Goal: Answer question/provide support

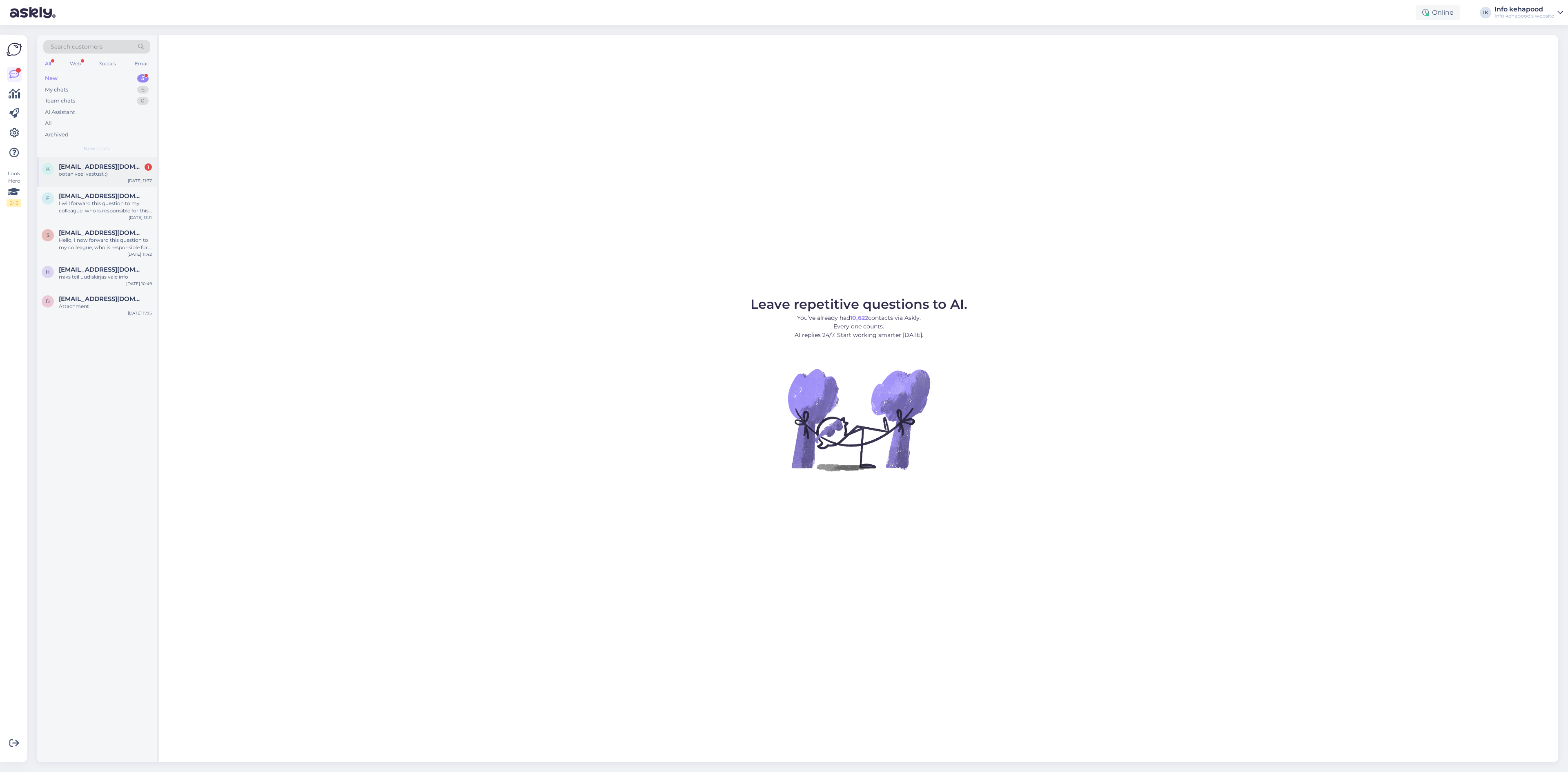
click at [94, 178] on div "k [EMAIL_ADDRESS][DOMAIN_NAME] 1 ootan veel vastust :) [DATE] 11:37" at bounding box center [96, 172] width 120 height 30
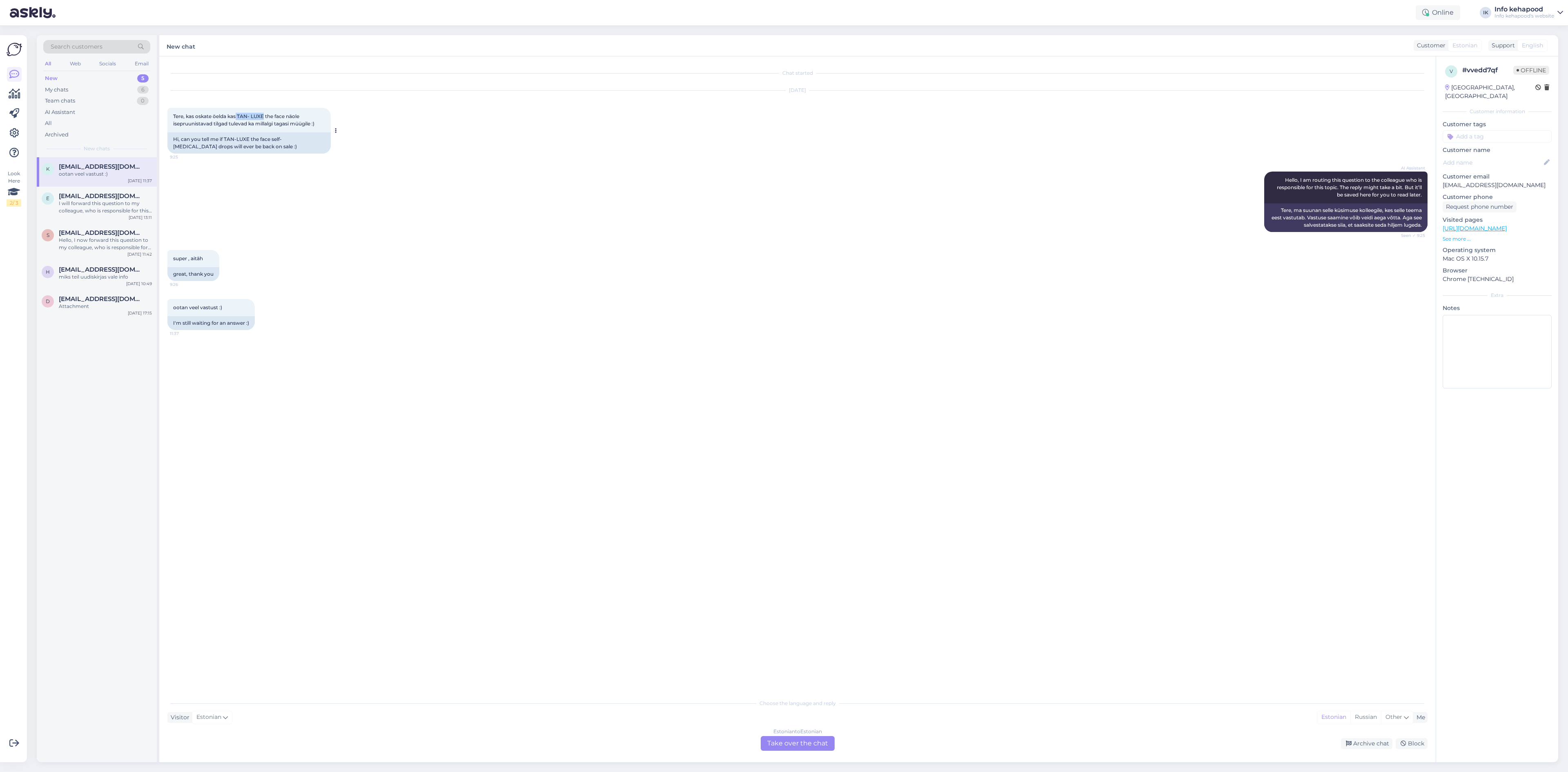
drag, startPoint x: 236, startPoint y: 115, endPoint x: 265, endPoint y: 112, distance: 29.2
click at [265, 112] on div "Tere, kas oskate öelda kas TAN- LUXE the face näole isepruunistavad tilgad tule…" at bounding box center [249, 120] width 163 height 24
copy span "TAN- LUXE"
click at [807, 738] on div "Estonian to Estonian Take over the chat" at bounding box center [798, 743] width 74 height 15
click at [781, 739] on textarea at bounding box center [798, 734] width 1260 height 17
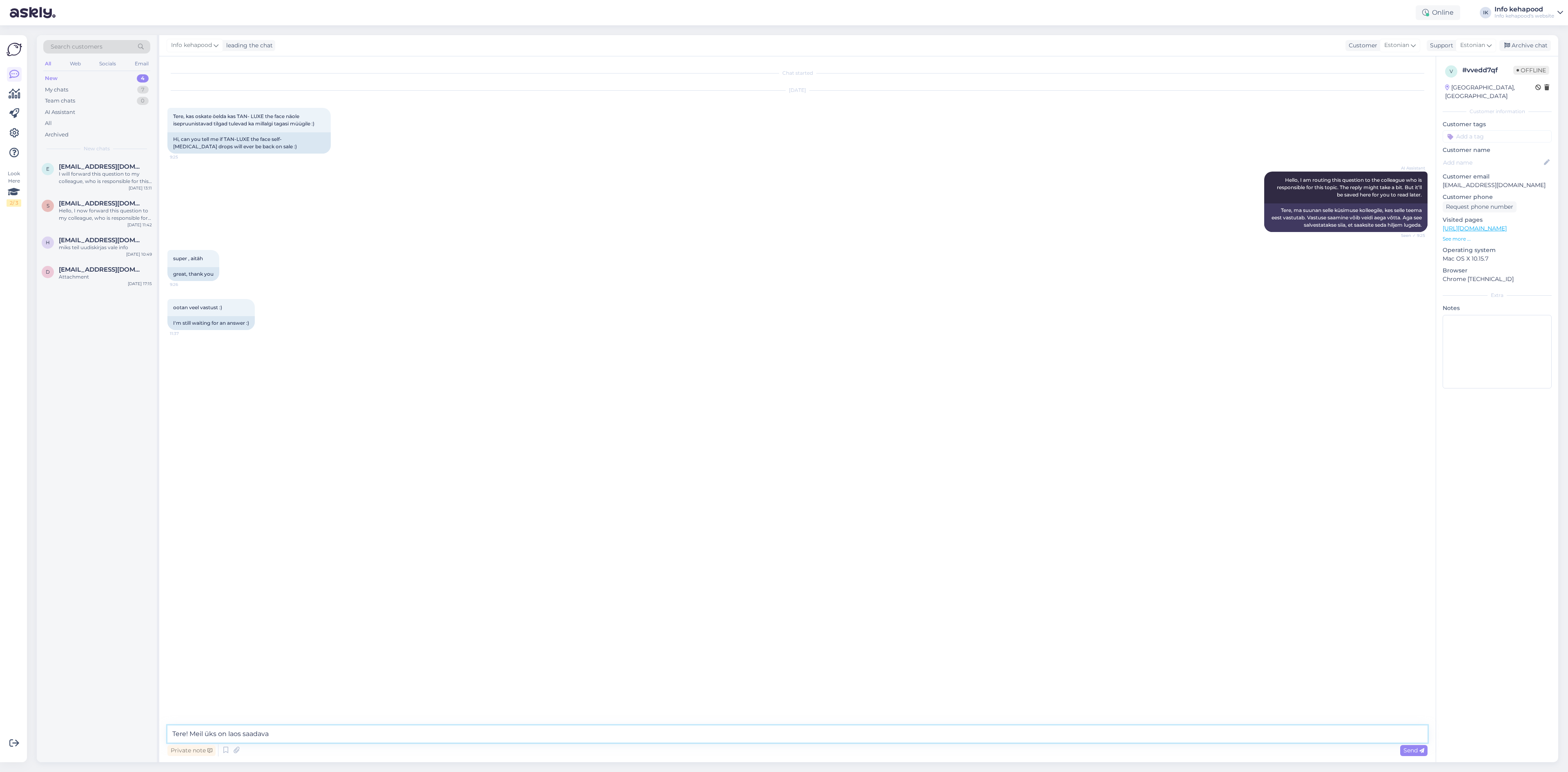
type textarea "Tere! Meil üks on laos saadaval"
click at [1402, 397] on img at bounding box center [1410, 400] width 33 height 33
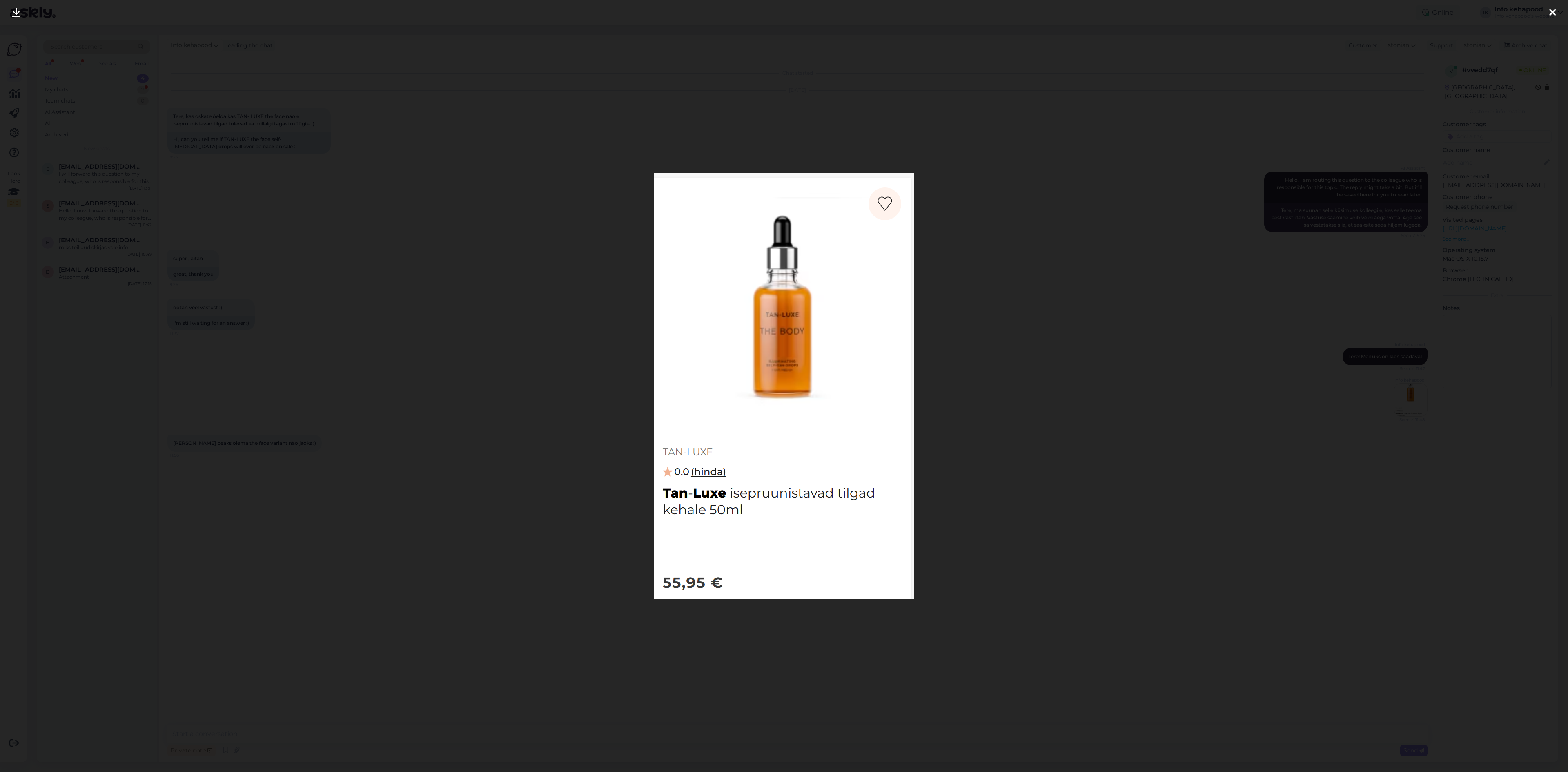
click at [382, 276] on div at bounding box center [784, 386] width 1568 height 772
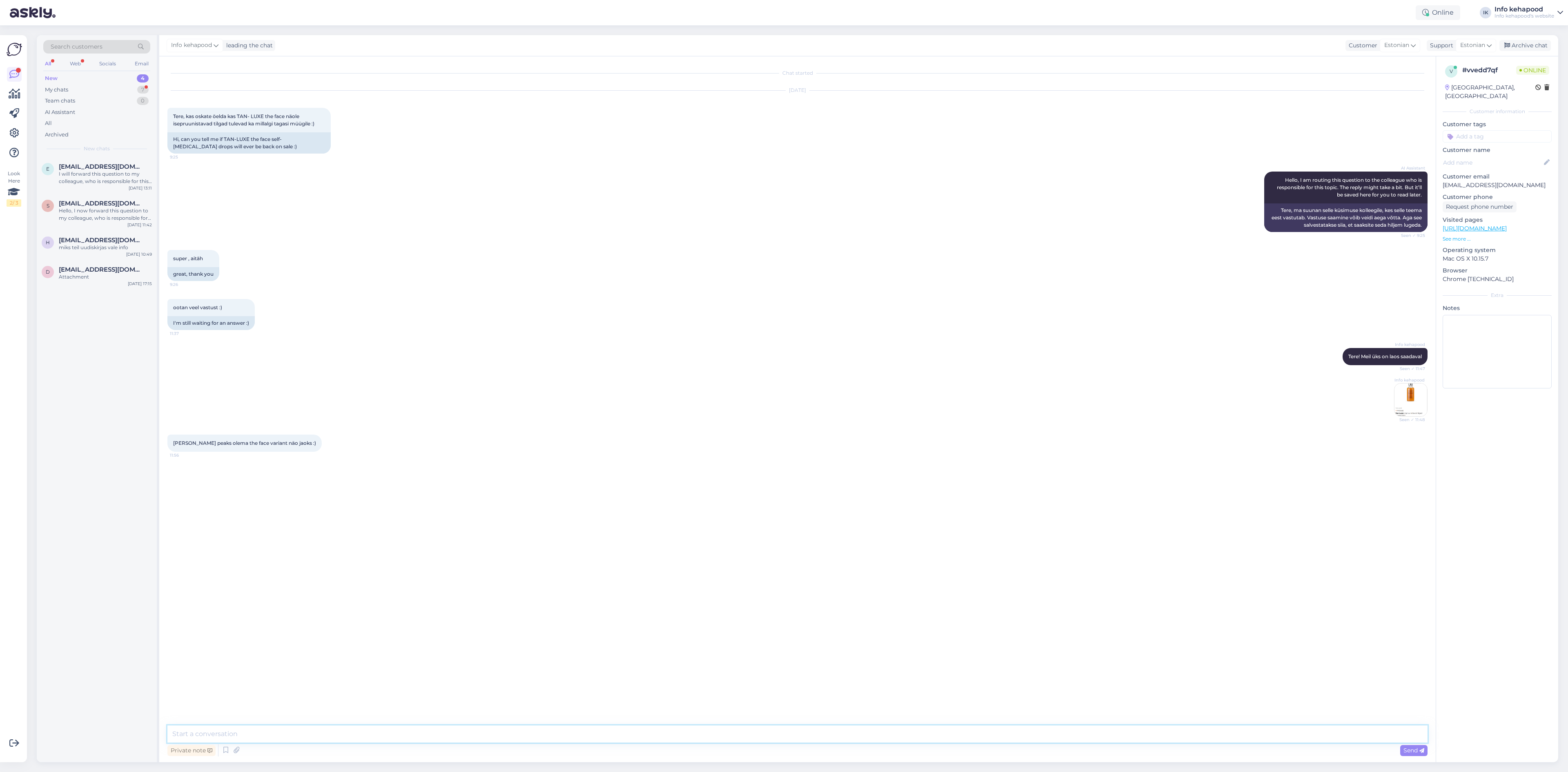
click at [569, 739] on textarea at bounding box center [798, 734] width 1260 height 17
type textarea "Kahjuks on sortimendist väljas"
click at [69, 210] on div "Hello, I now forward this question to my colleague, who is responsible for this…" at bounding box center [105, 214] width 93 height 15
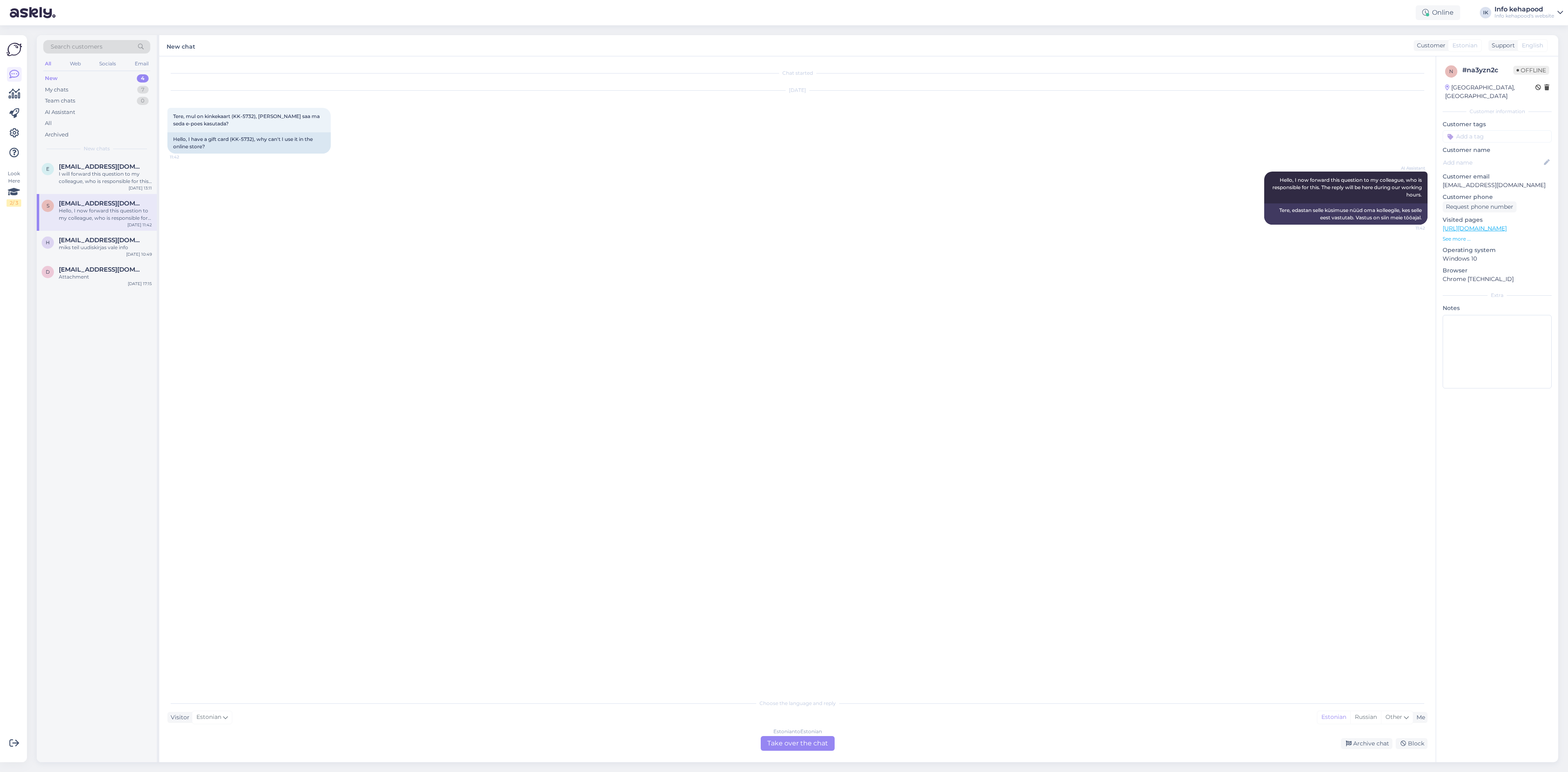
click at [773, 745] on div "Estonian to Estonian Take over the chat" at bounding box center [798, 743] width 74 height 15
click at [650, 738] on textarea at bounding box center [798, 734] width 1260 height 17
click at [382, 477] on div "Chat started [DATE] Tere, mul on kinkekaart (KK-5732), [PERSON_NAME] saa ma sed…" at bounding box center [801, 391] width 1267 height 654
click at [212, 740] on textarea "Tere!" at bounding box center [798, 734] width 1260 height 17
type textarea "Tere! Palun saatke on kinkekaardist pilt :)"
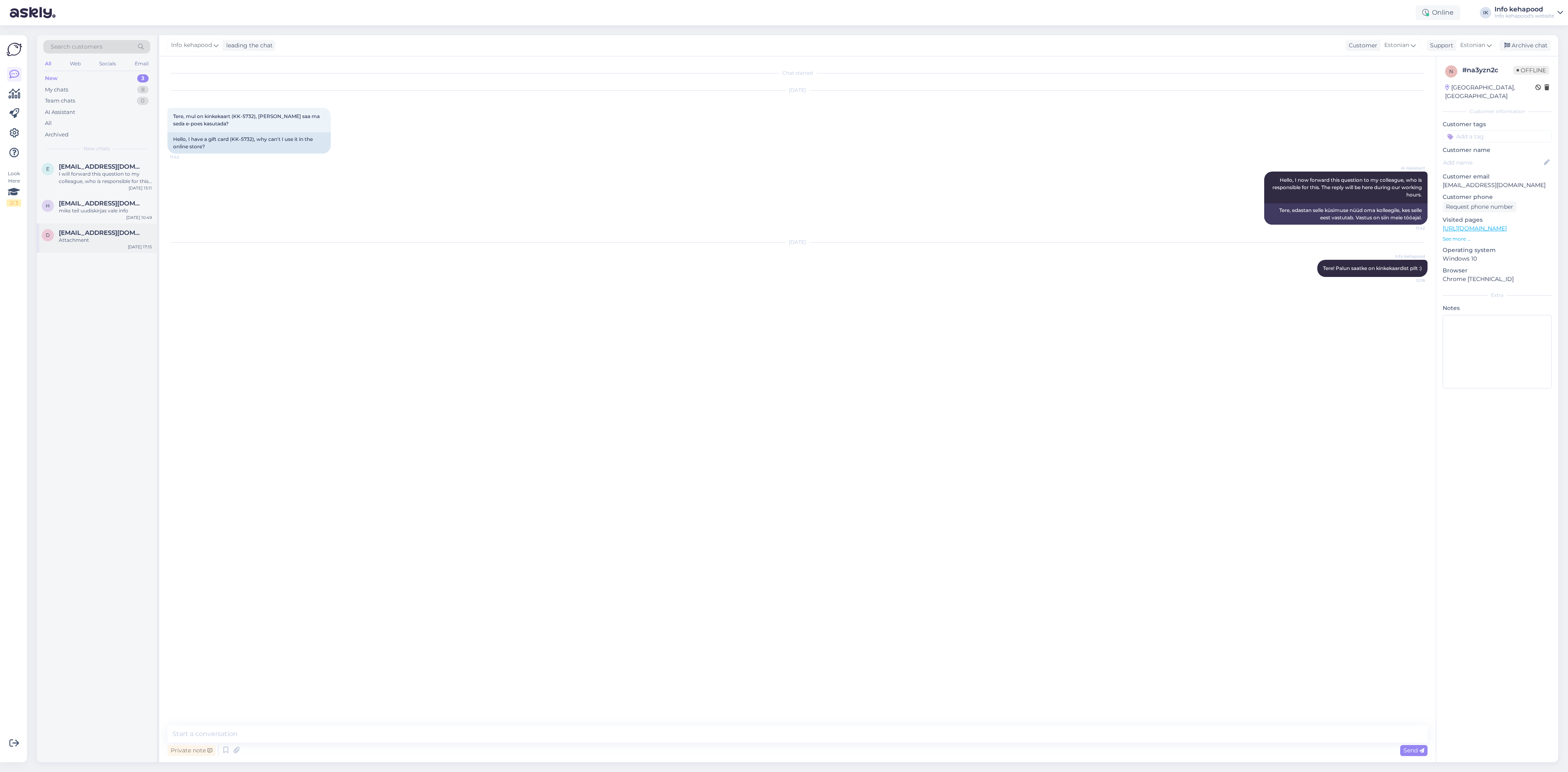
click at [100, 237] on div "Attachment" at bounding box center [105, 240] width 93 height 7
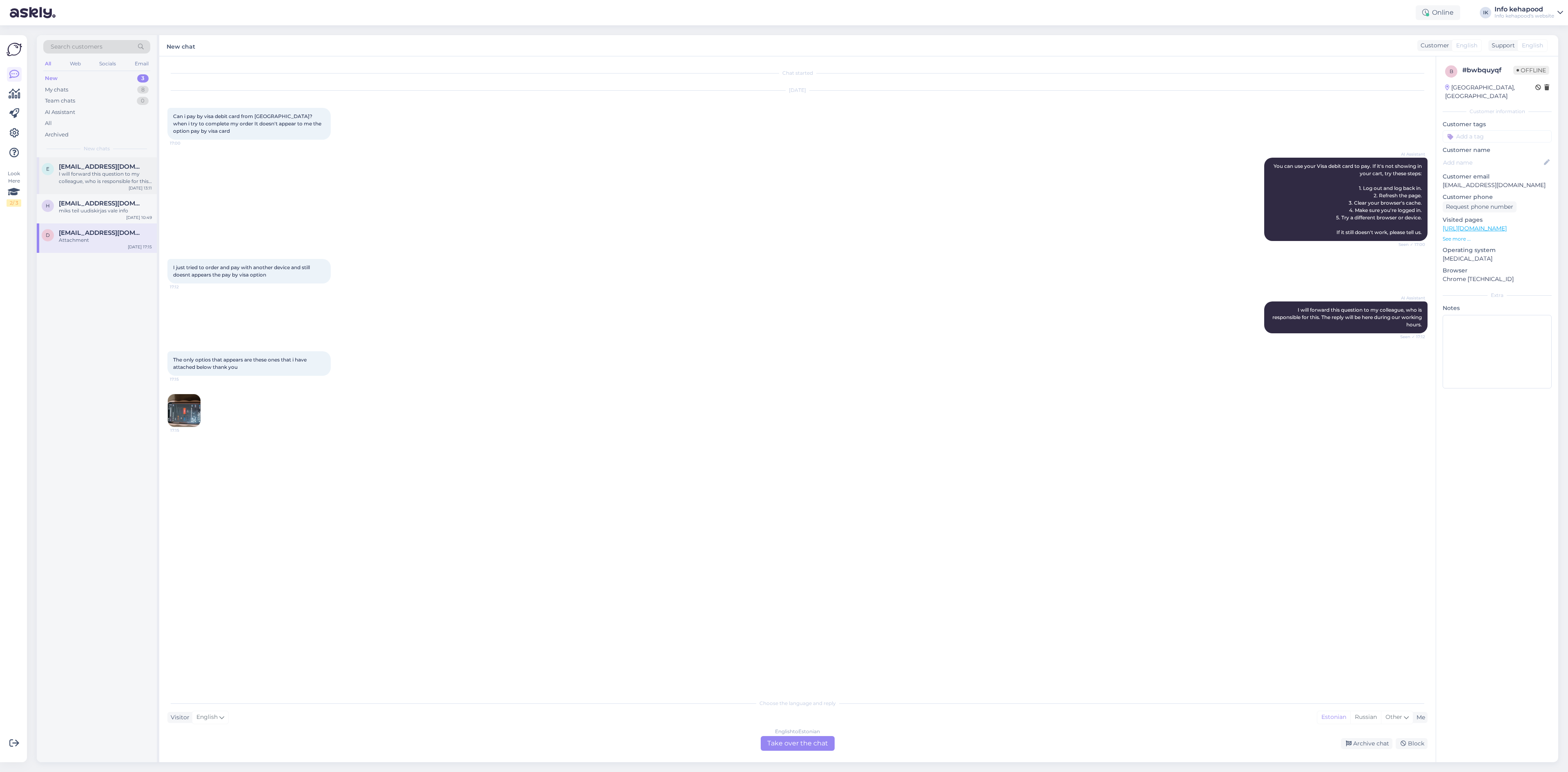
click at [104, 163] on span "[EMAIL_ADDRESS][DOMAIN_NAME]" at bounding box center [101, 166] width 85 height 7
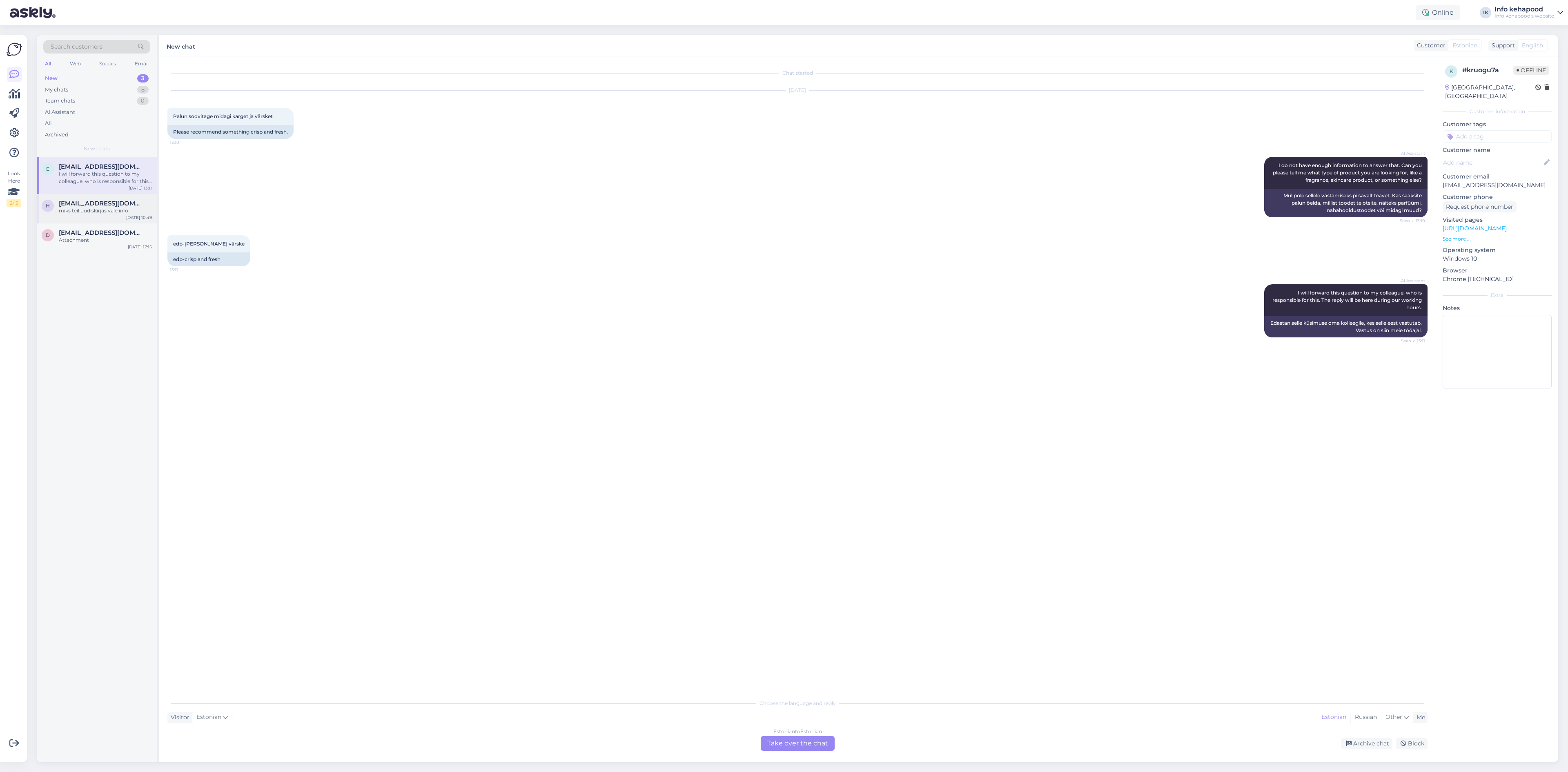
click at [113, 219] on div "h [EMAIL_ADDRESS][DOMAIN_NAME] miks teil uudiskirjas vale info [DATE] 10:49" at bounding box center [96, 209] width 120 height 30
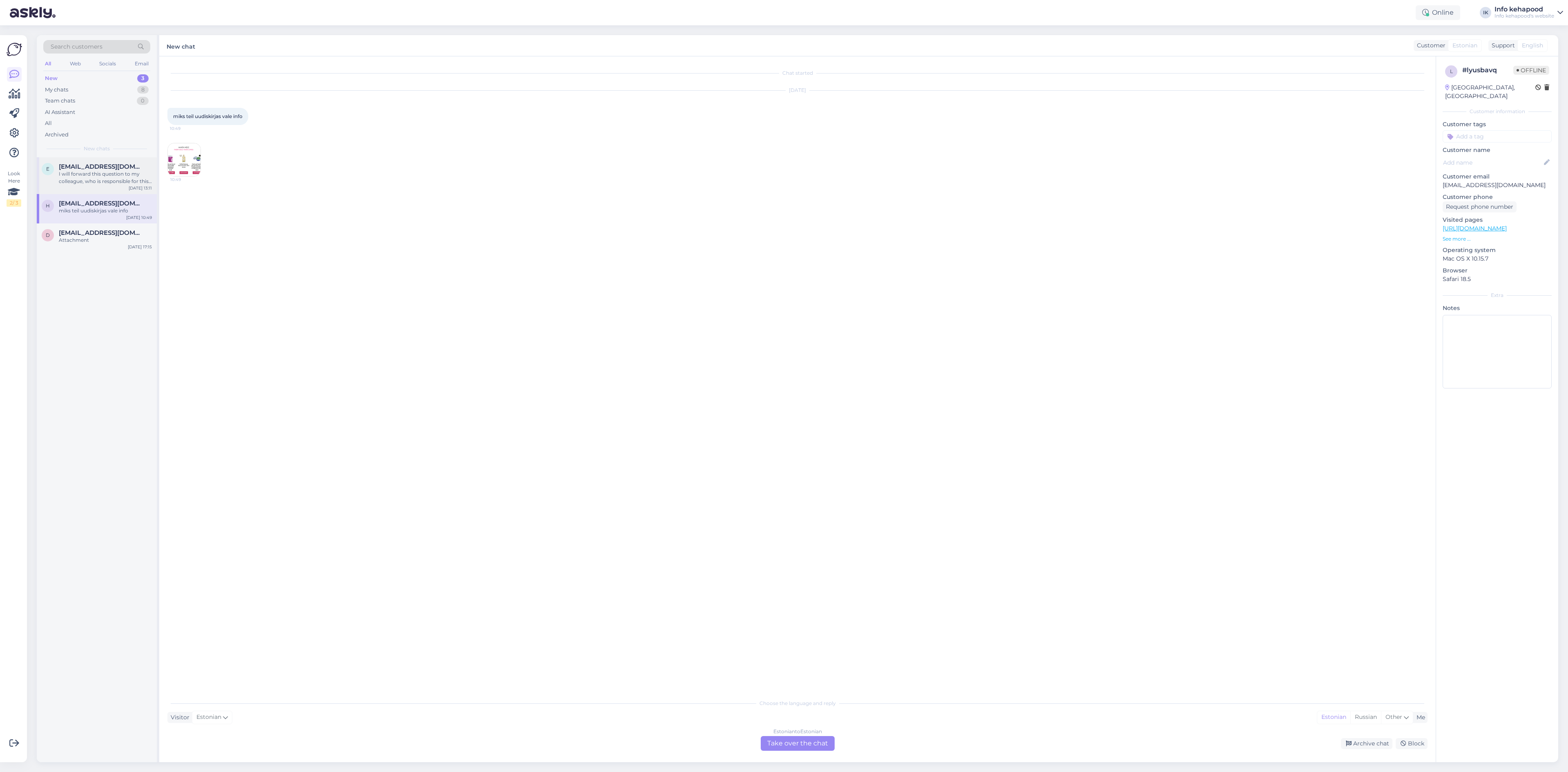
click at [98, 176] on div "I will forward this question to my colleague, who is responsible for this. The …" at bounding box center [105, 177] width 93 height 15
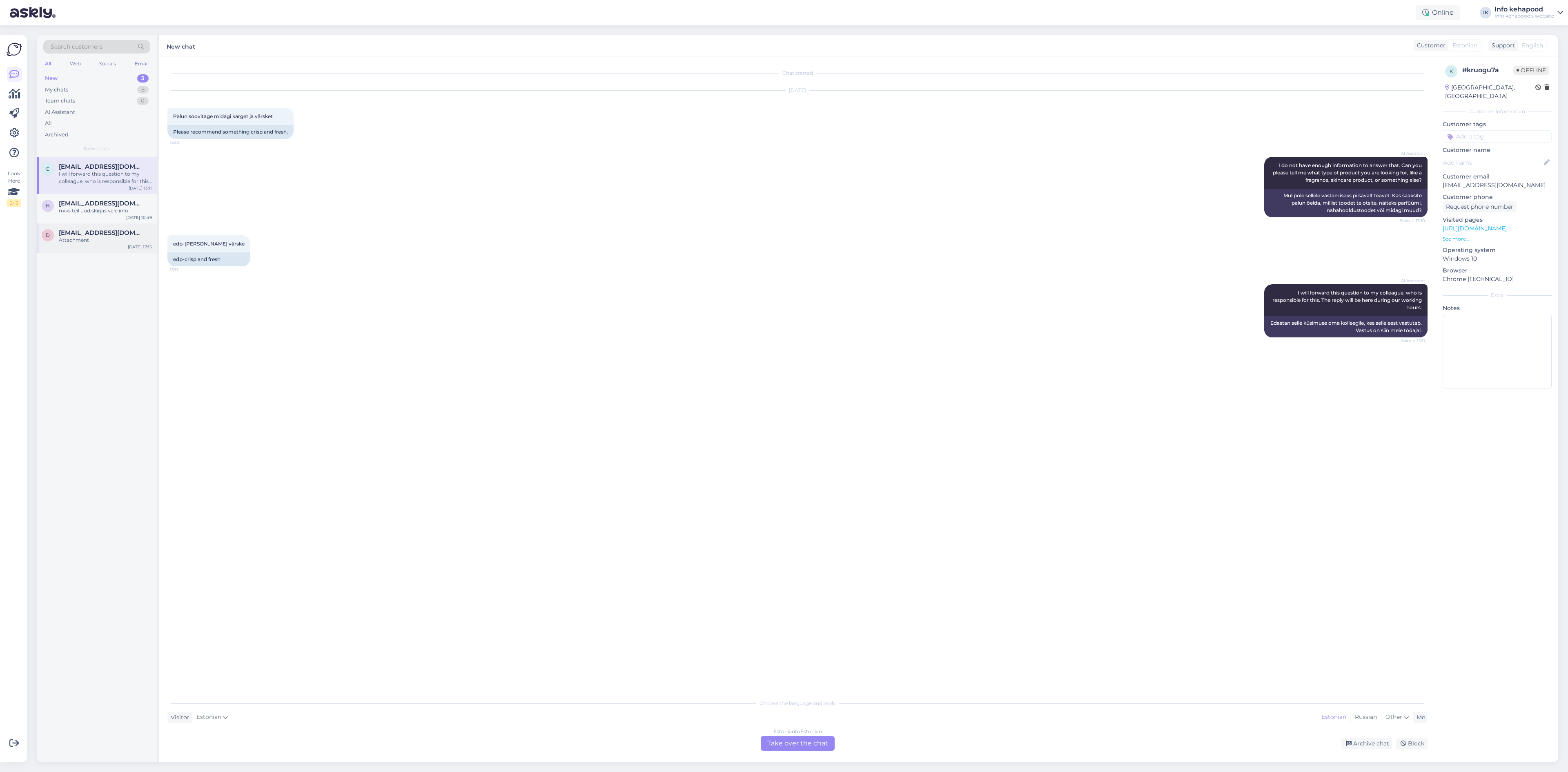
click at [110, 233] on span "[EMAIL_ADDRESS][DOMAIN_NAME]" at bounding box center [101, 232] width 85 height 7
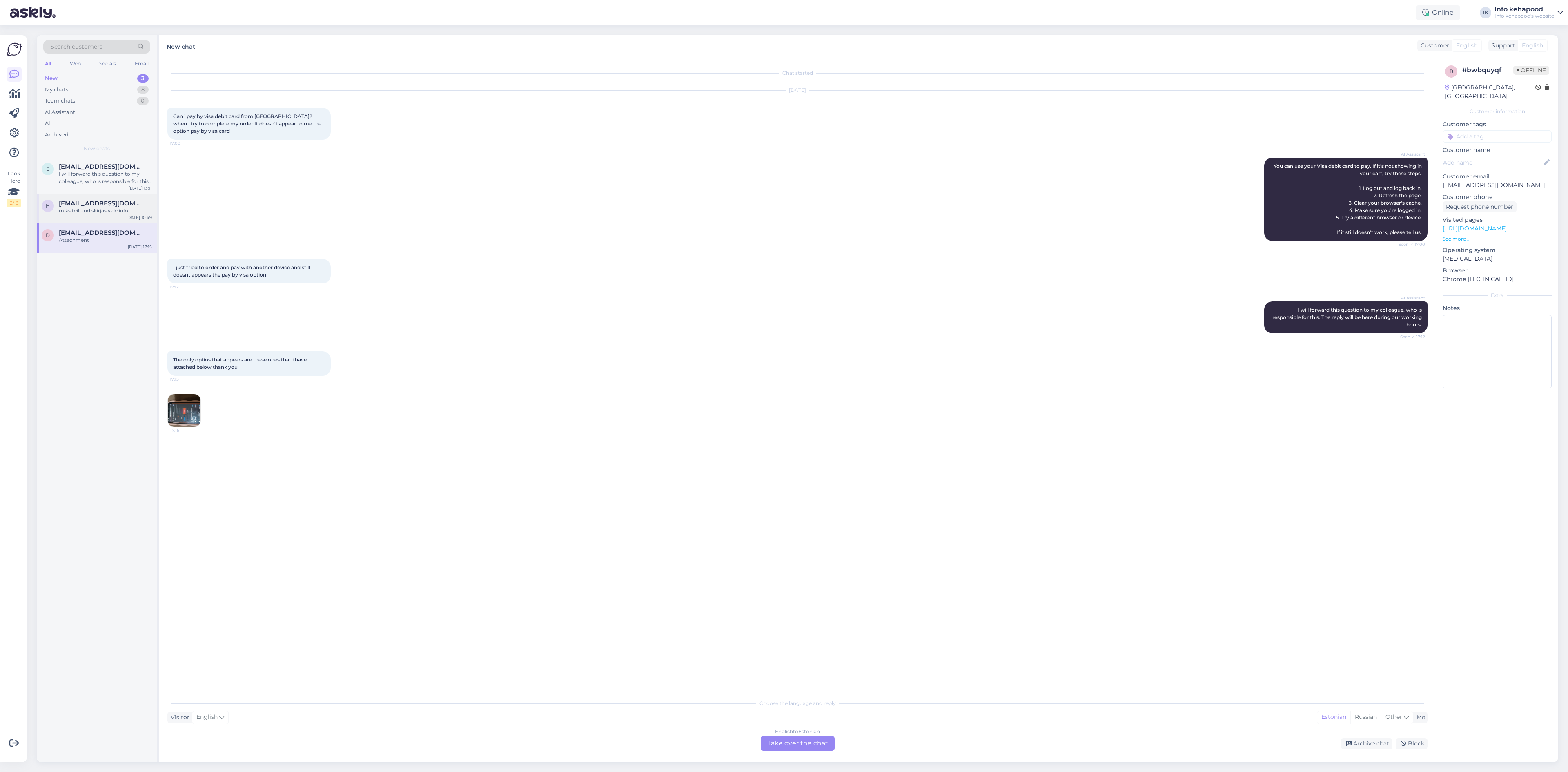
click at [81, 202] on span "[EMAIL_ADDRESS][DOMAIN_NAME]" at bounding box center [101, 203] width 85 height 7
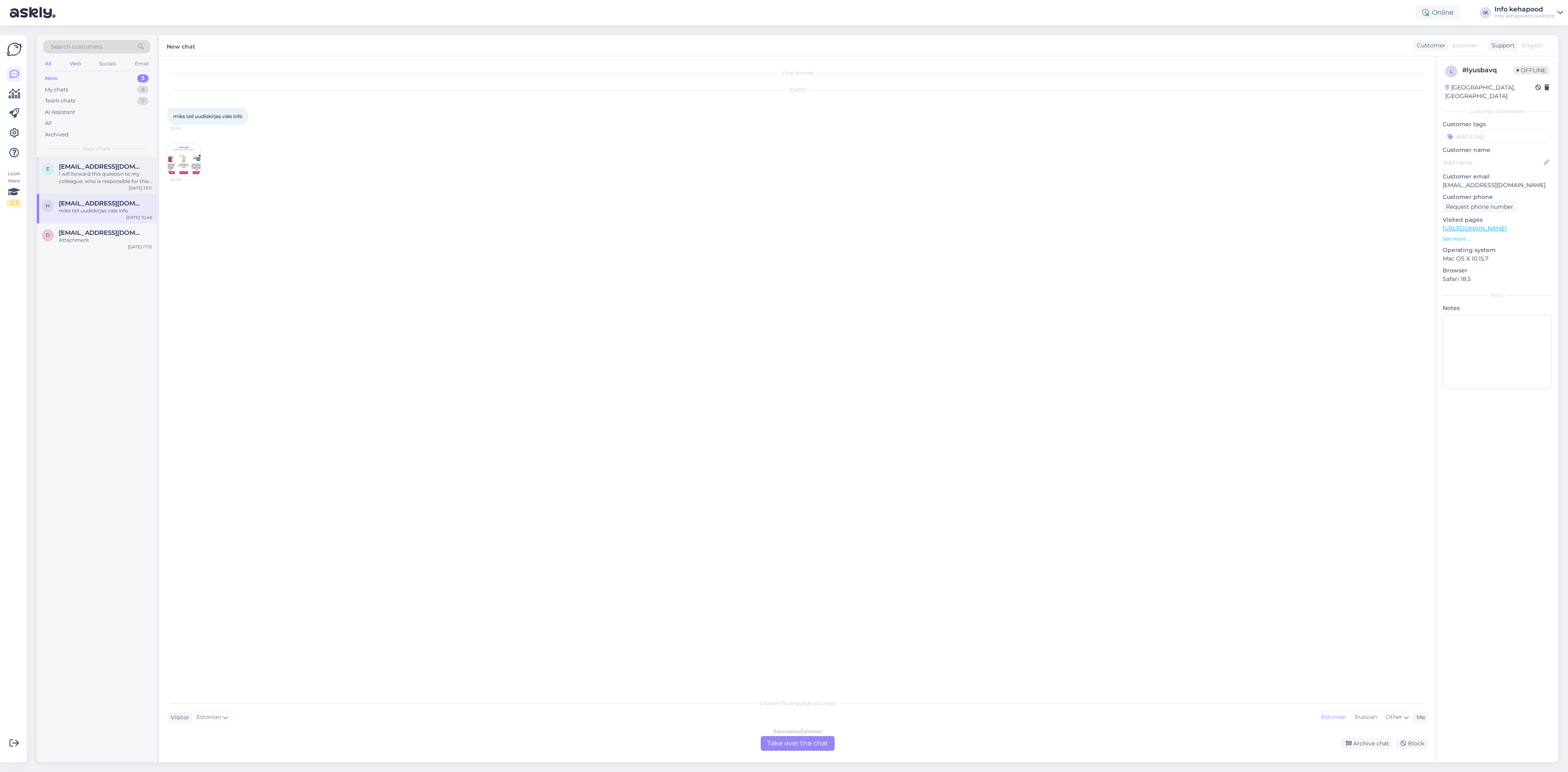
click at [86, 190] on div "e [EMAIL_ADDRESS][DOMAIN_NAME] I will forward this question to my colleague, wh…" at bounding box center [96, 176] width 120 height 37
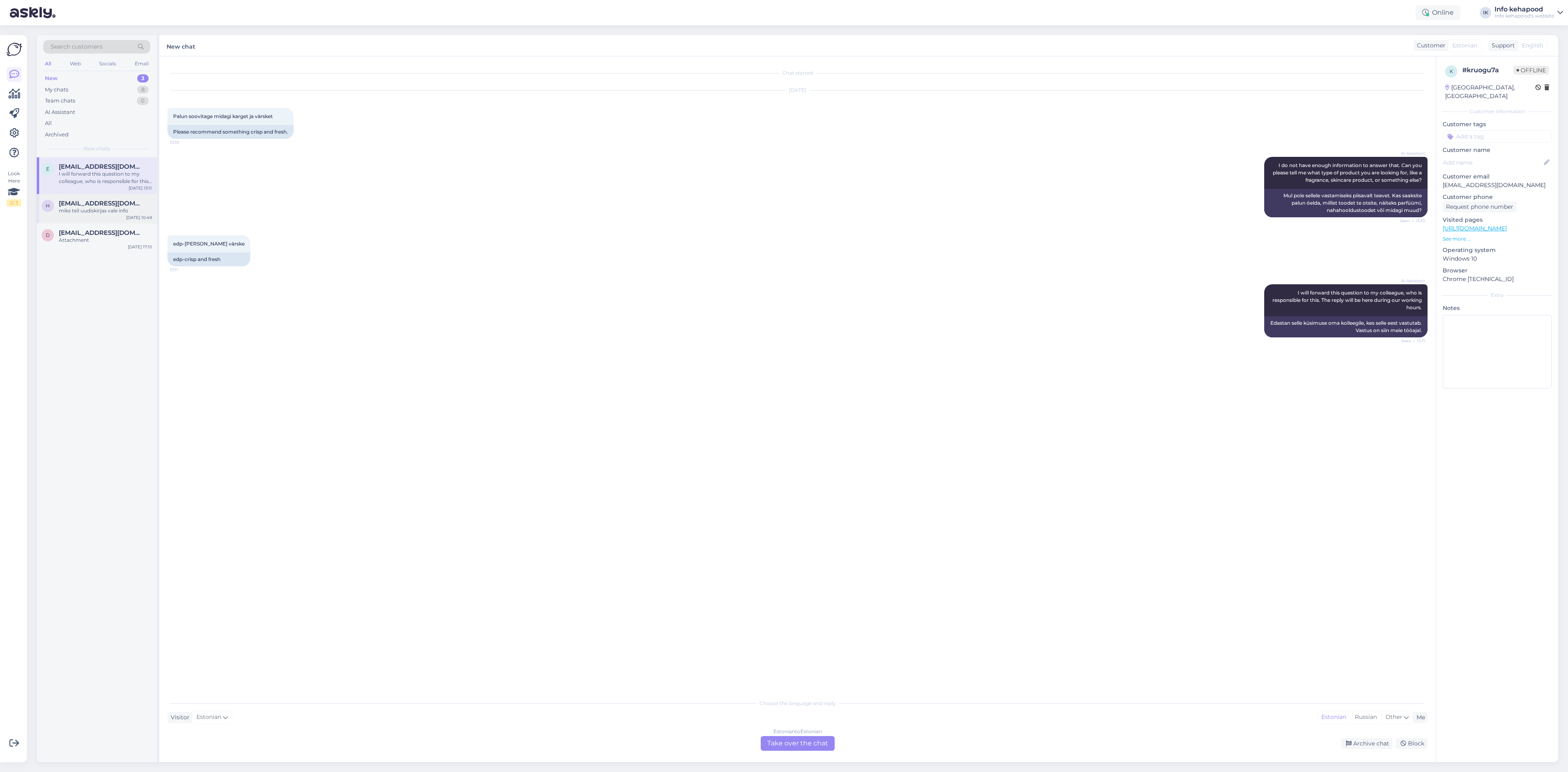
click at [88, 210] on div "miks teil uudiskirjas vale info" at bounding box center [105, 210] width 93 height 7
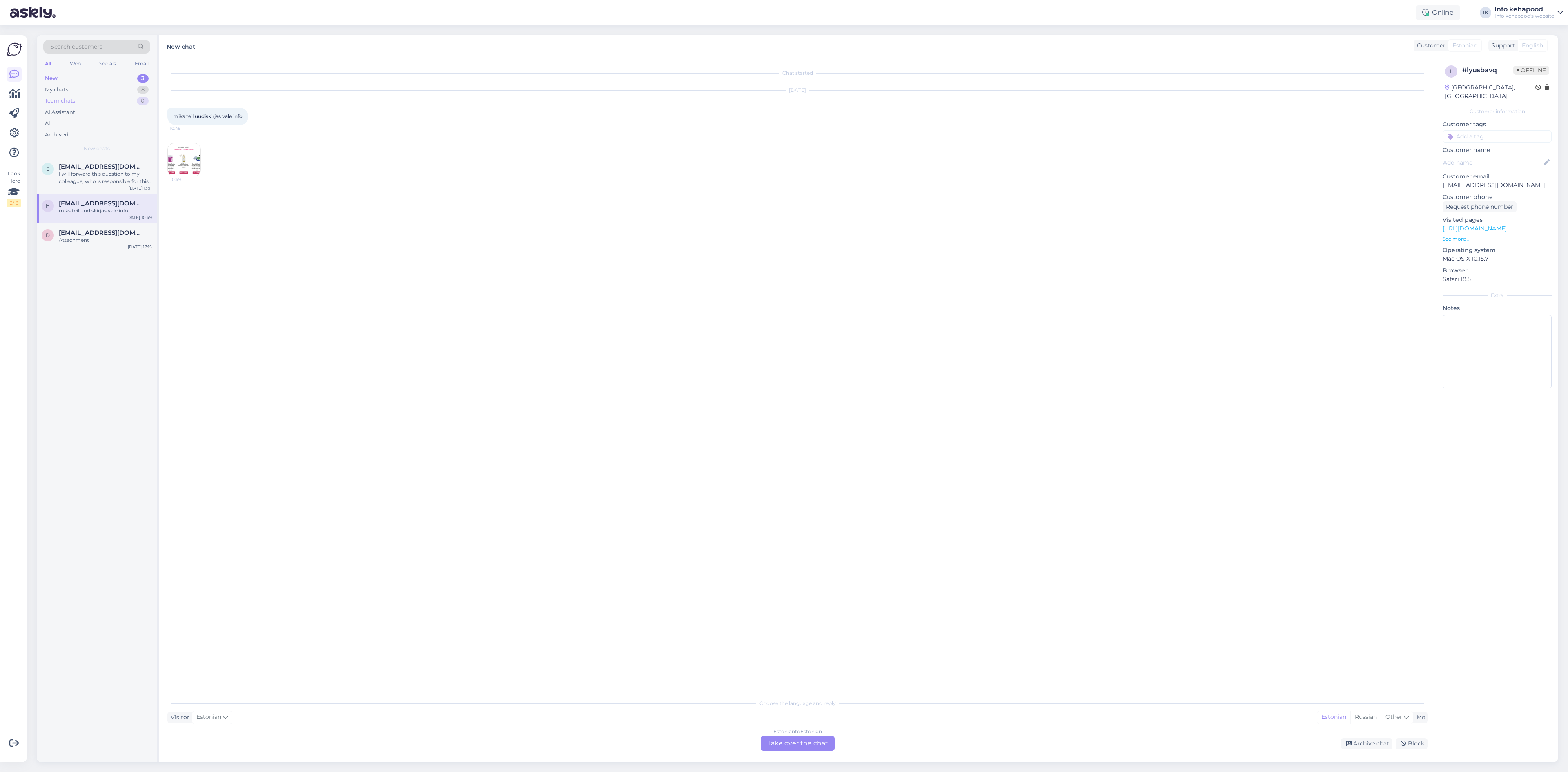
click at [114, 95] on div "My chats 8" at bounding box center [96, 89] width 107 height 12
click at [110, 91] on div "My chats 8" at bounding box center [96, 89] width 107 height 12
click at [99, 158] on div "s [EMAIL_ADDRESS][DOMAIN_NAME] Tere! Palun saatke on kinkekaardist pilt :) [DAT…" at bounding box center [96, 176] width 120 height 37
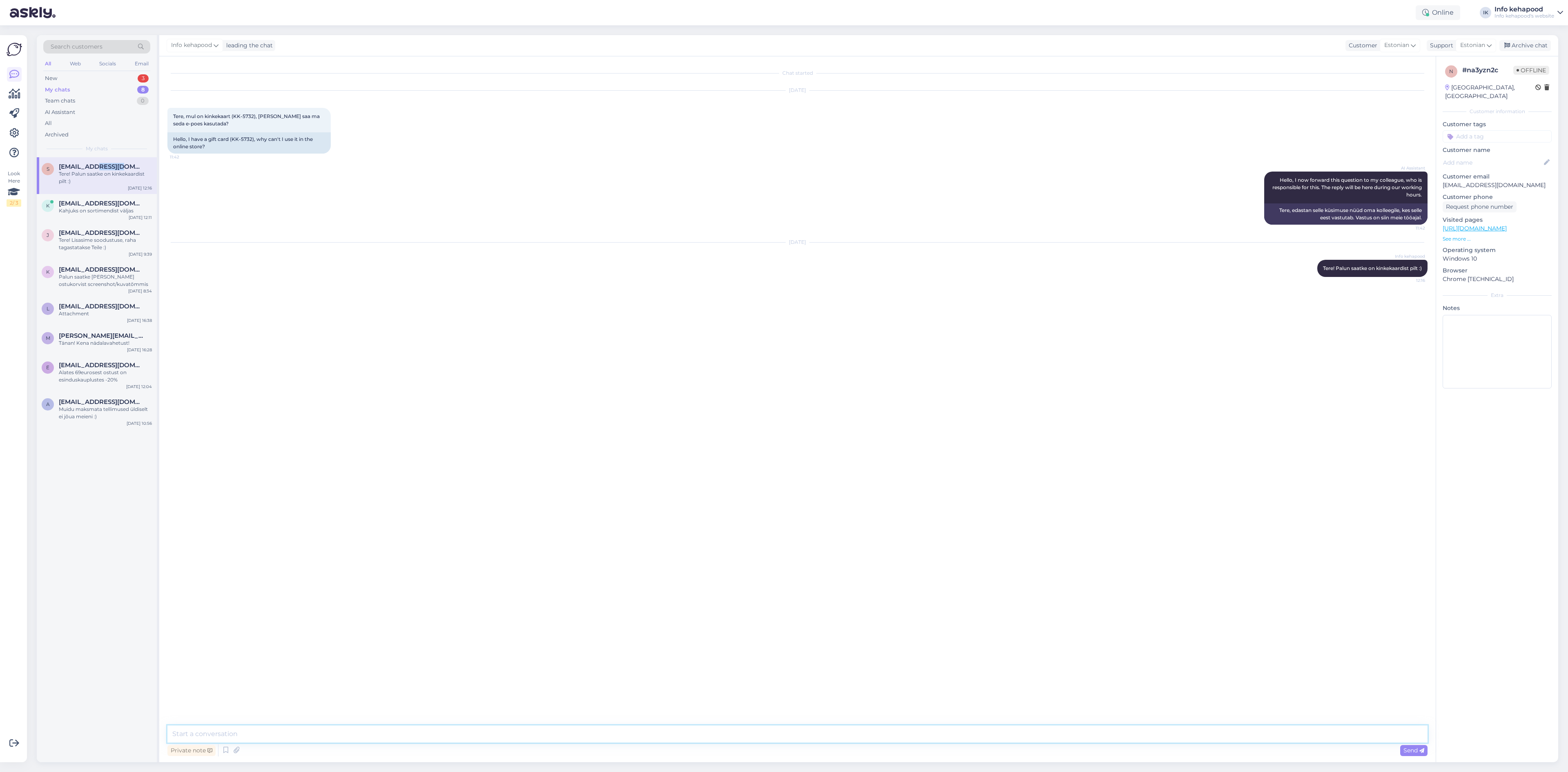
click at [904, 740] on textarea at bounding box center [798, 734] width 1260 height 17
type textarea "KK koodiga kinkekaart on esinduskaupluste kinkekaart :) Sellega kahjuks ei saa …"
click at [81, 203] on span "[EMAIL_ADDRESS][DOMAIN_NAME]" at bounding box center [101, 203] width 85 height 7
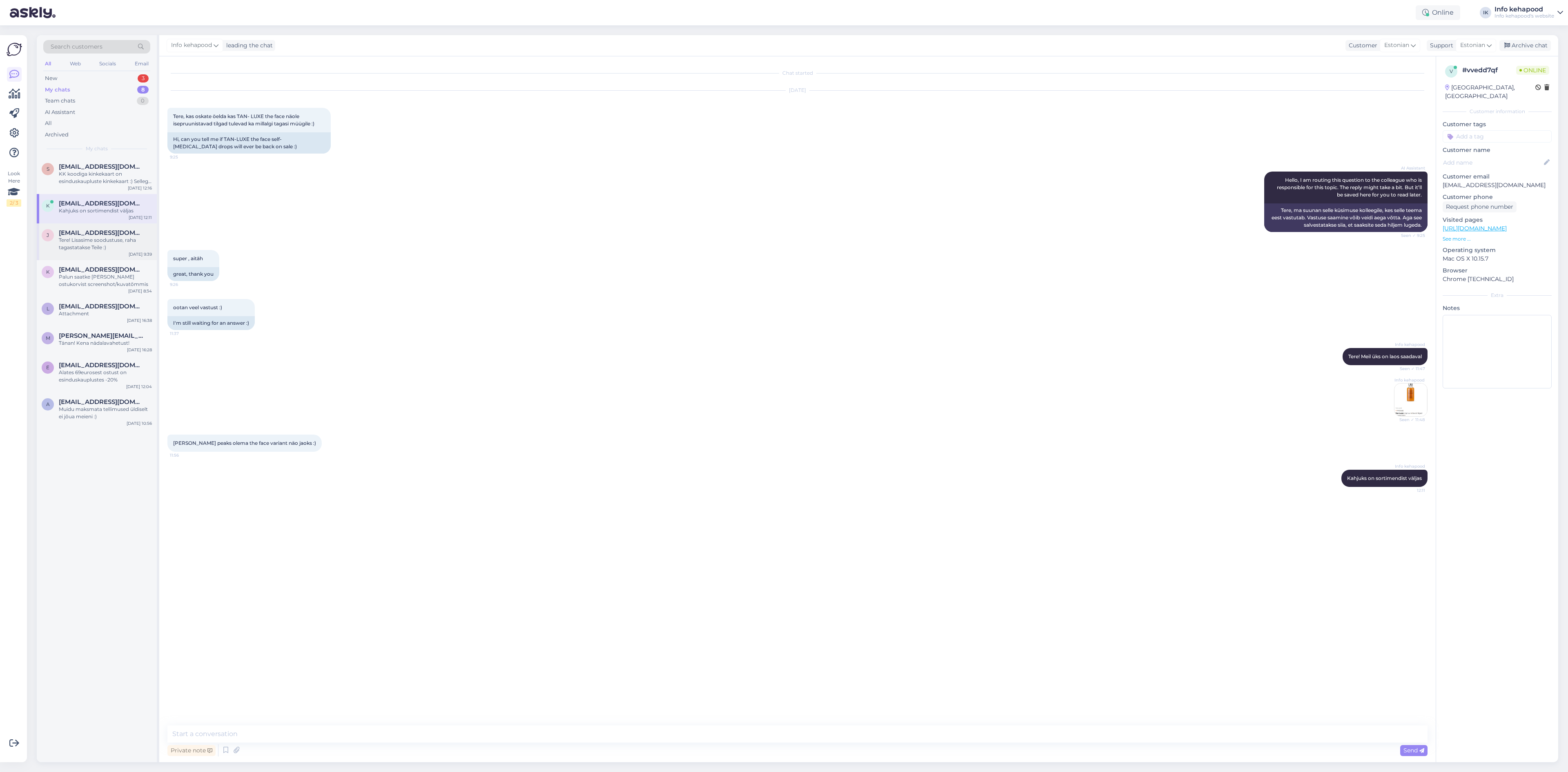
click at [77, 241] on div "Tere! Lisasime soodustuse, raha tagastatakse Teile :)" at bounding box center [105, 244] width 93 height 15
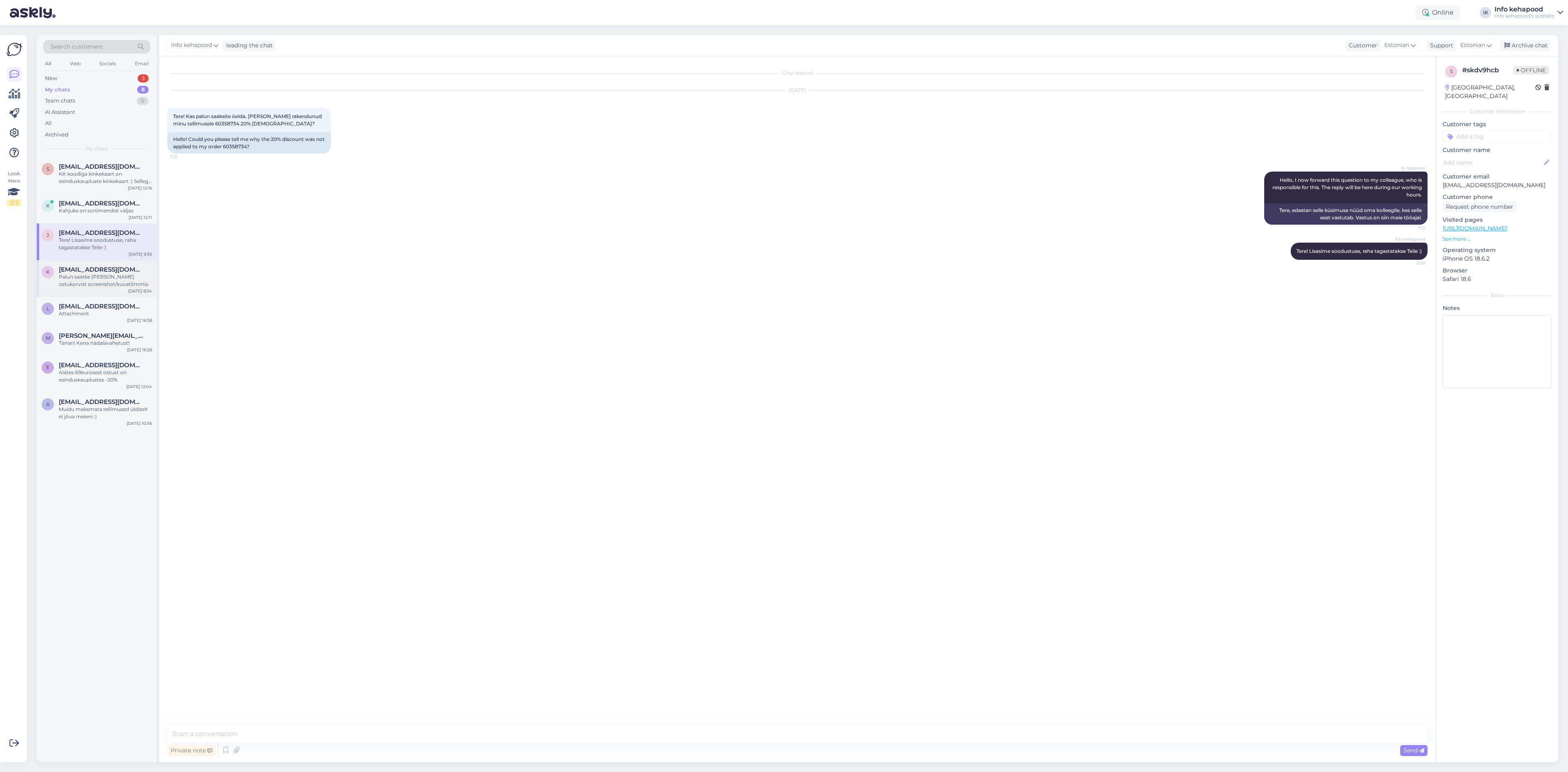
click at [106, 290] on div "K [EMAIL_ADDRESS][DOMAIN_NAME] Palun saatke [PERSON_NAME] ostukorvist screensho…" at bounding box center [96, 278] width 120 height 37
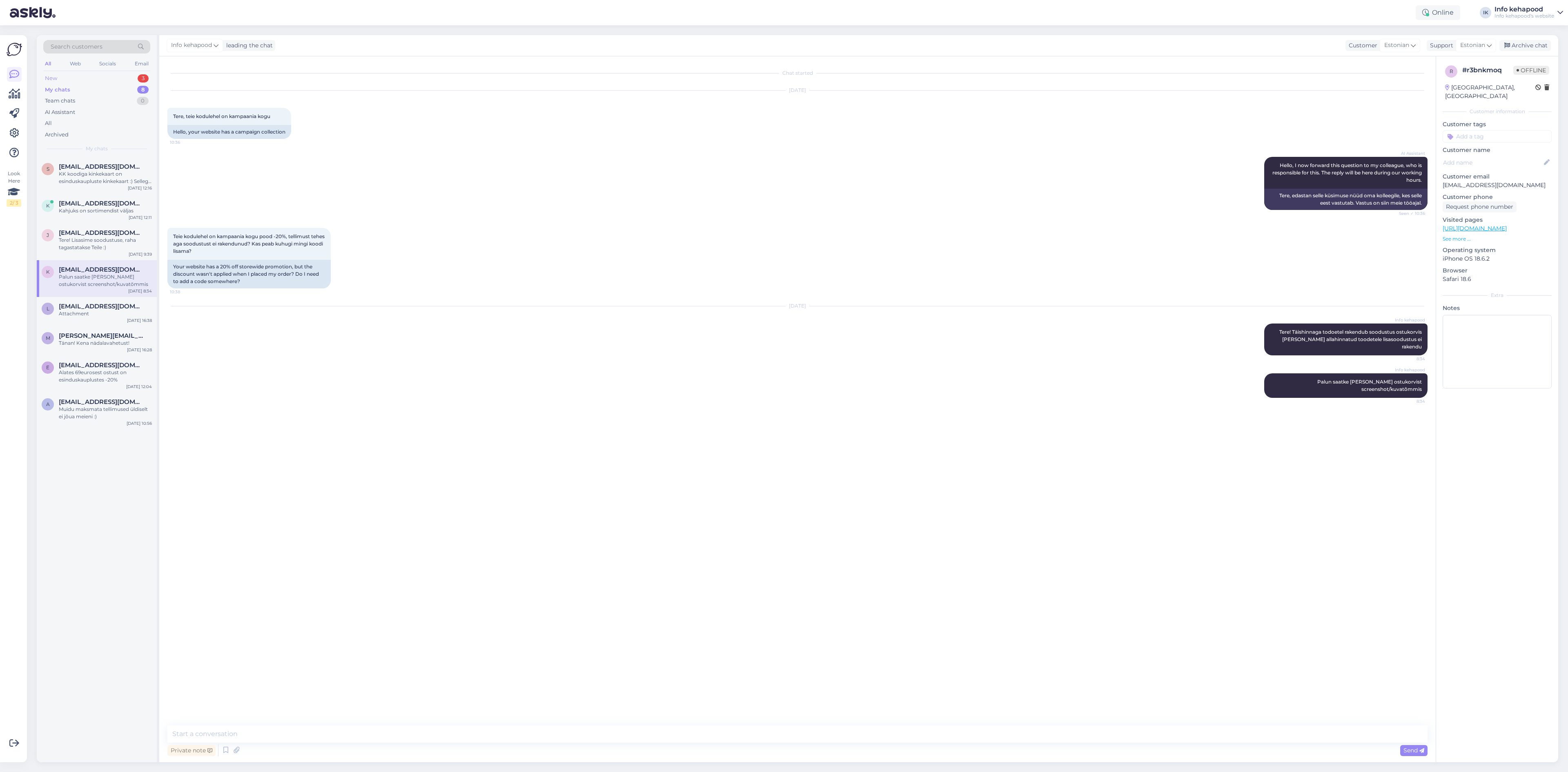
click at [59, 79] on div "New 3" at bounding box center [96, 78] width 107 height 12
click at [68, 211] on div "miks teil uudiskirjas vale info" at bounding box center [105, 210] width 93 height 7
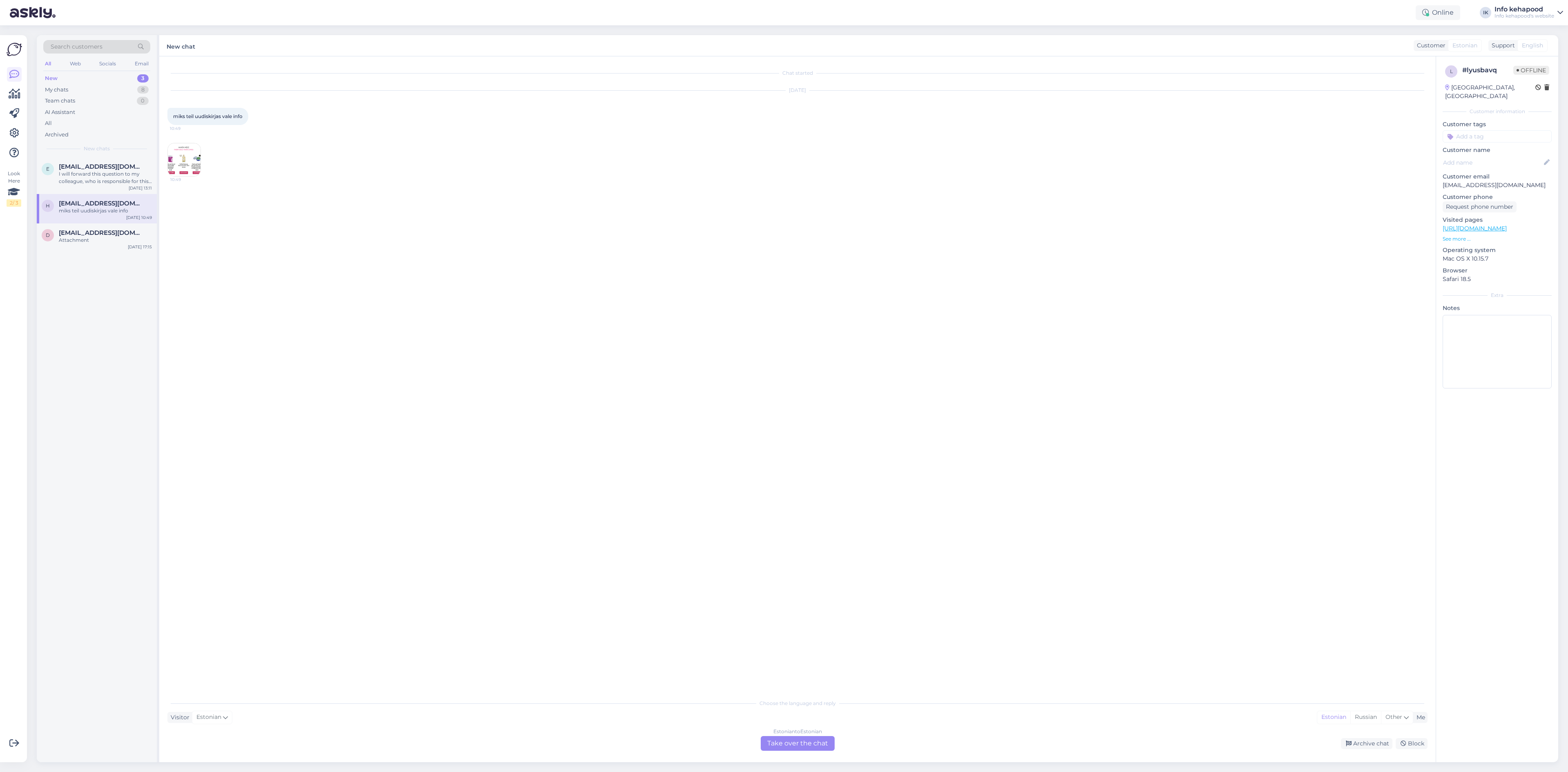
click at [797, 740] on div "Estonian to Estonian Take over the chat" at bounding box center [798, 743] width 74 height 15
click at [182, 163] on img at bounding box center [184, 160] width 33 height 33
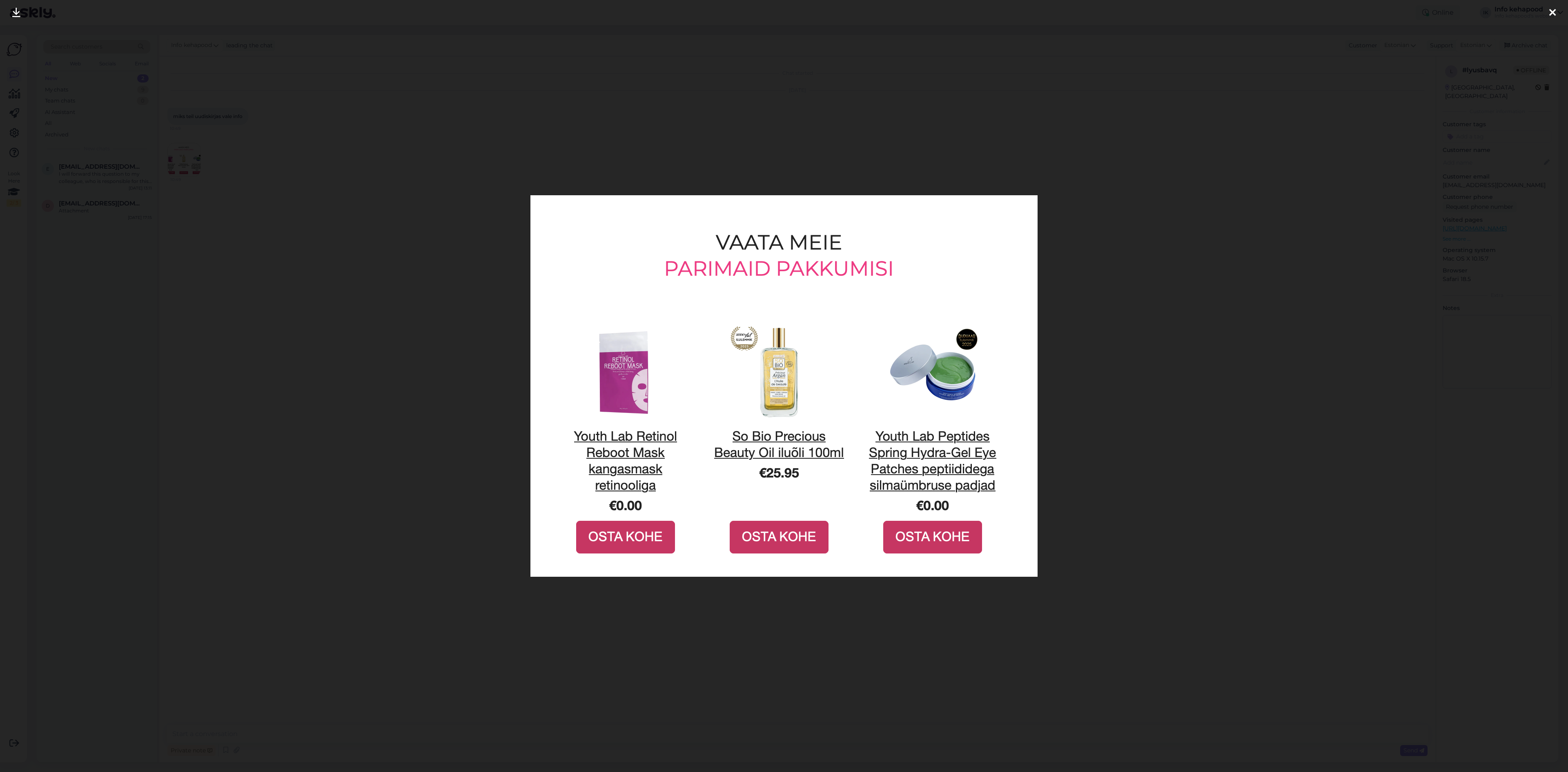
click at [1269, 593] on div at bounding box center [784, 386] width 1568 height 772
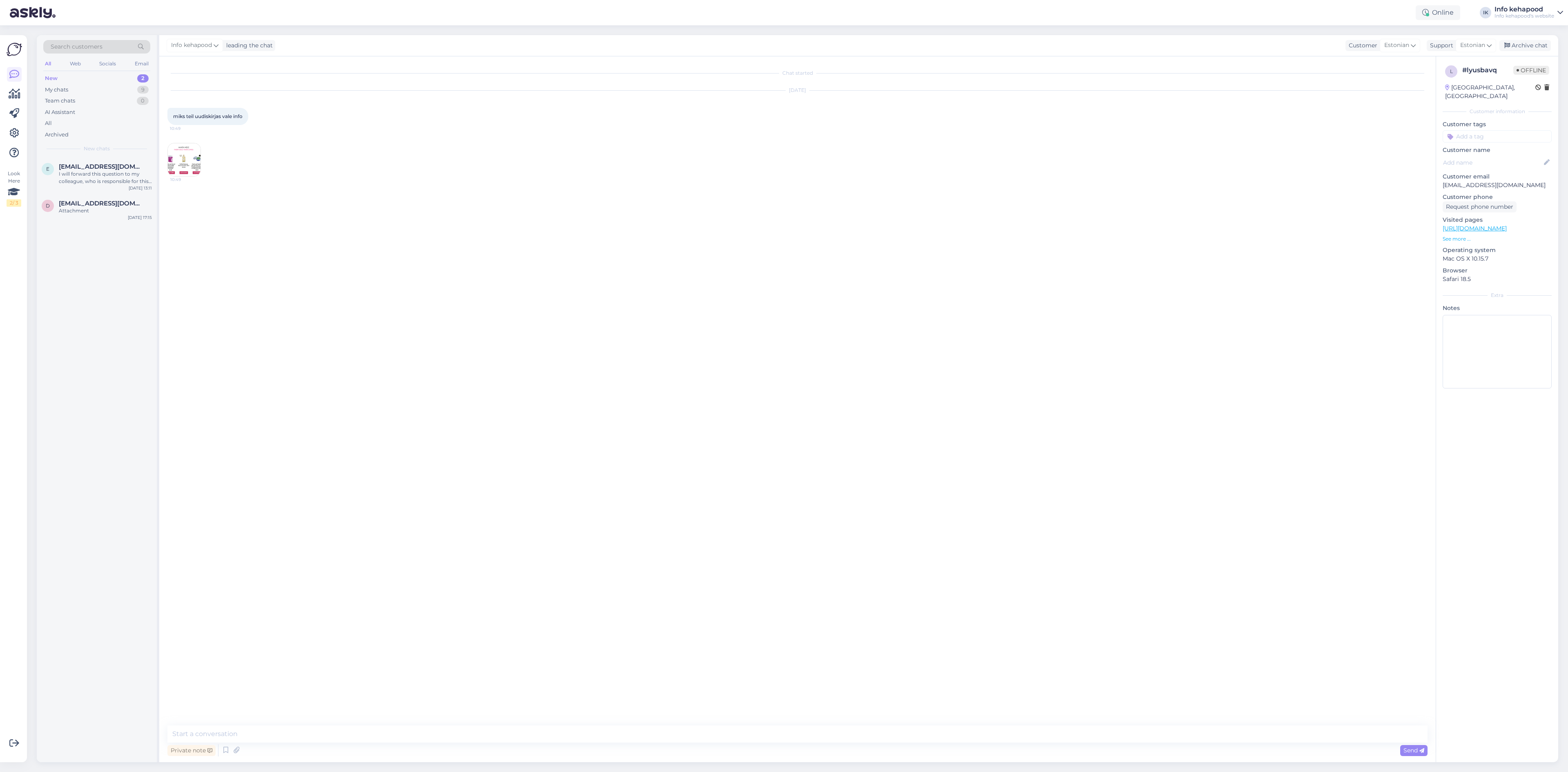
click at [197, 537] on div "Chat started [DATE] miks teil uudiskirjas vale info 10:49 10:49" at bounding box center [801, 391] width 1267 height 654
click at [277, 727] on textarea at bounding box center [798, 734] width 1260 height 17
paste textarea "Uudiskiri, need tooted lähevad automaatselt emaili, samamoodi mingi tehniline e…"
click at [399, 735] on textarea "Tere! Uudiskiri, need tooted lähevad automaatselt emaili, samamoodi mingi tehni…" at bounding box center [798, 734] width 1260 height 17
drag, startPoint x: 498, startPoint y: 736, endPoint x: 842, endPoint y: 725, distance: 344.2
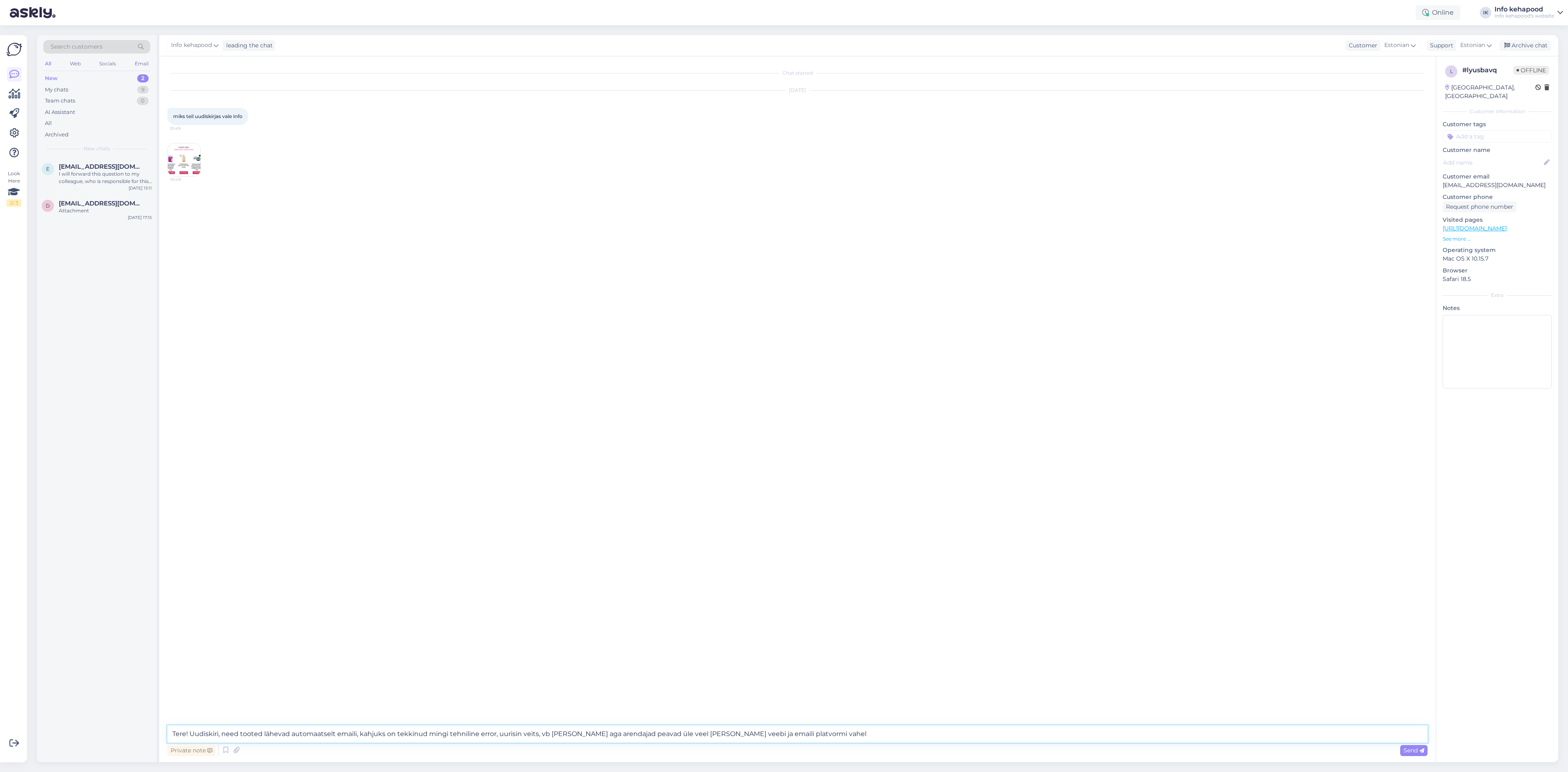
click at [842, 725] on textarea "Tere! Uudiskiri, need tooted lähevad automaatselt emaili, kahjuks on tekkinud m…" at bounding box center [798, 734] width 1260 height 17
type textarea "Tere! Uudiskiri, need tooted lähevad automaatselt emaili, kahjuks on tekkinud m…"
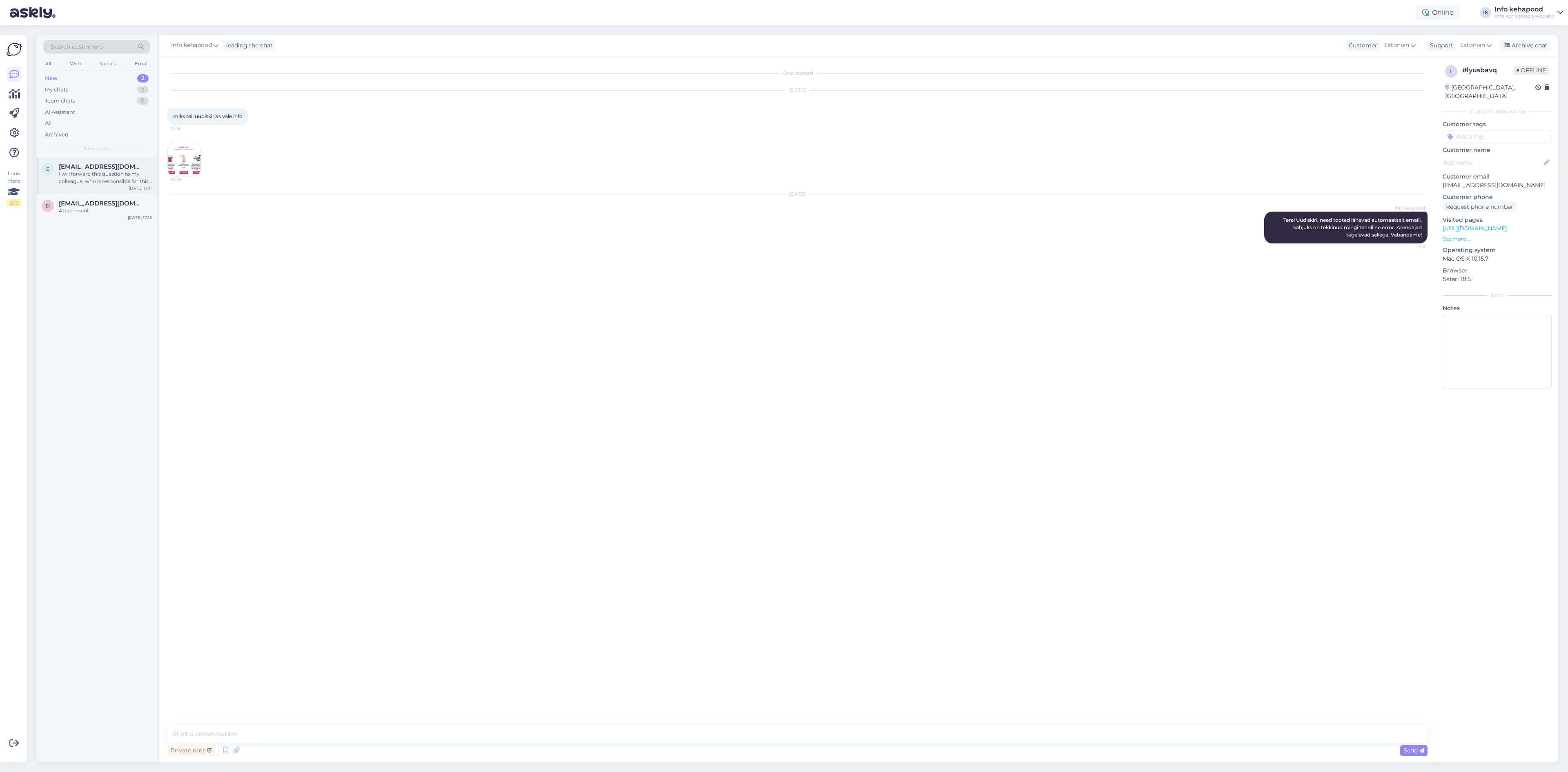
click at [100, 174] on div "I will forward this question to my colleague, who is responsible for this. The …" at bounding box center [105, 177] width 93 height 15
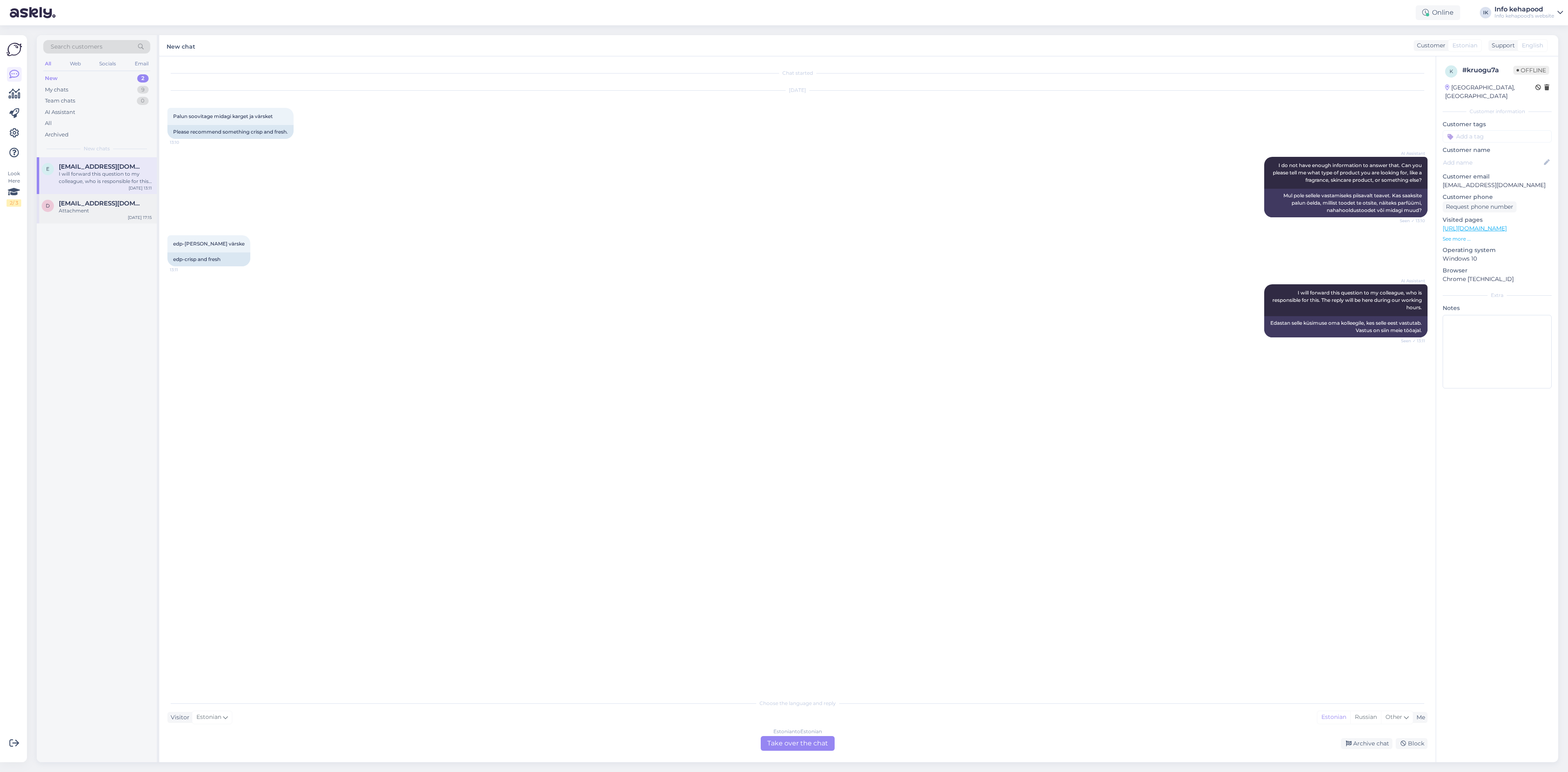
click at [61, 208] on div "Attachment" at bounding box center [105, 210] width 93 height 7
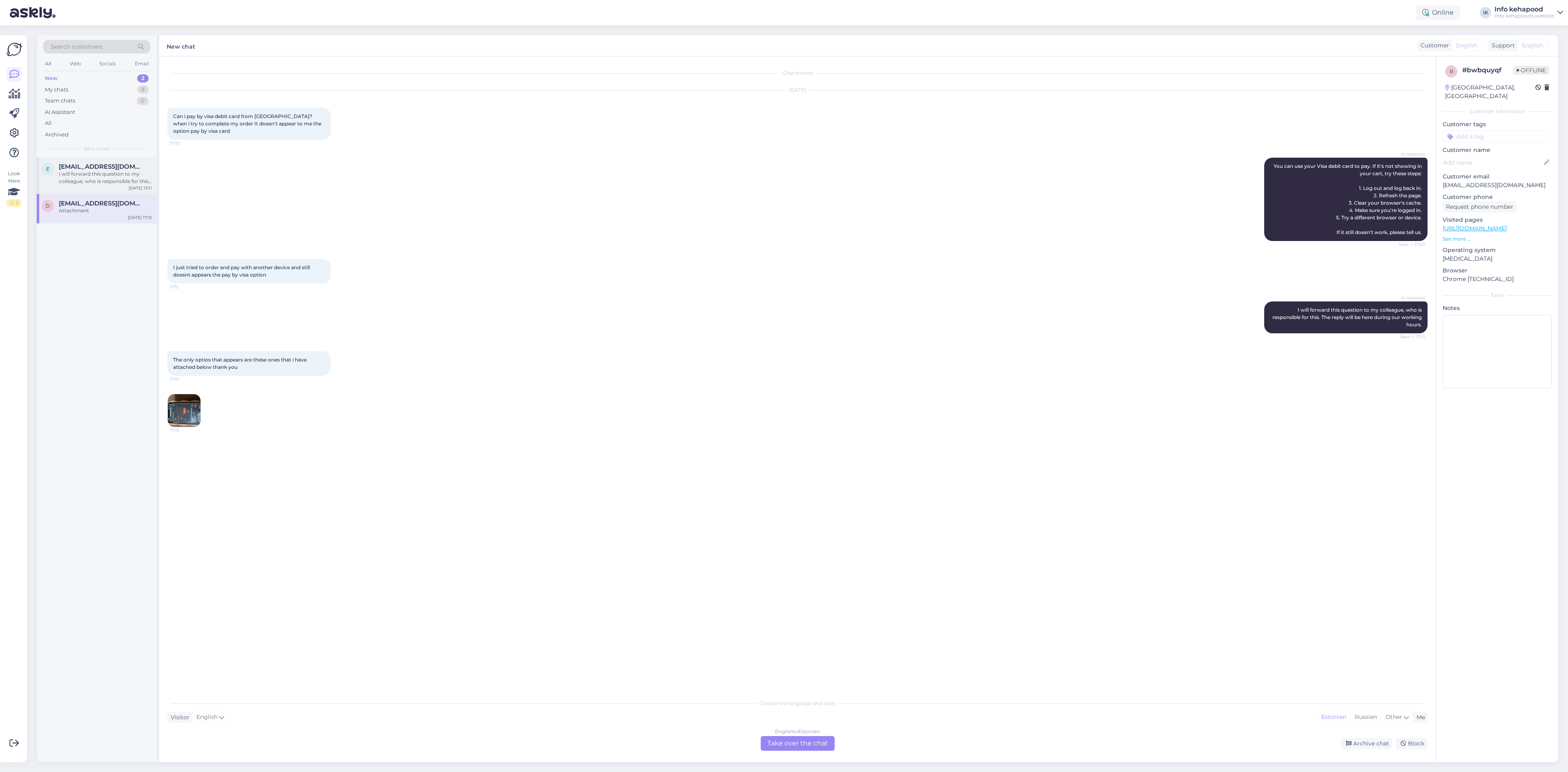
click at [85, 179] on div "I will forward this question to my colleague, who is responsible for this. The …" at bounding box center [105, 177] width 93 height 15
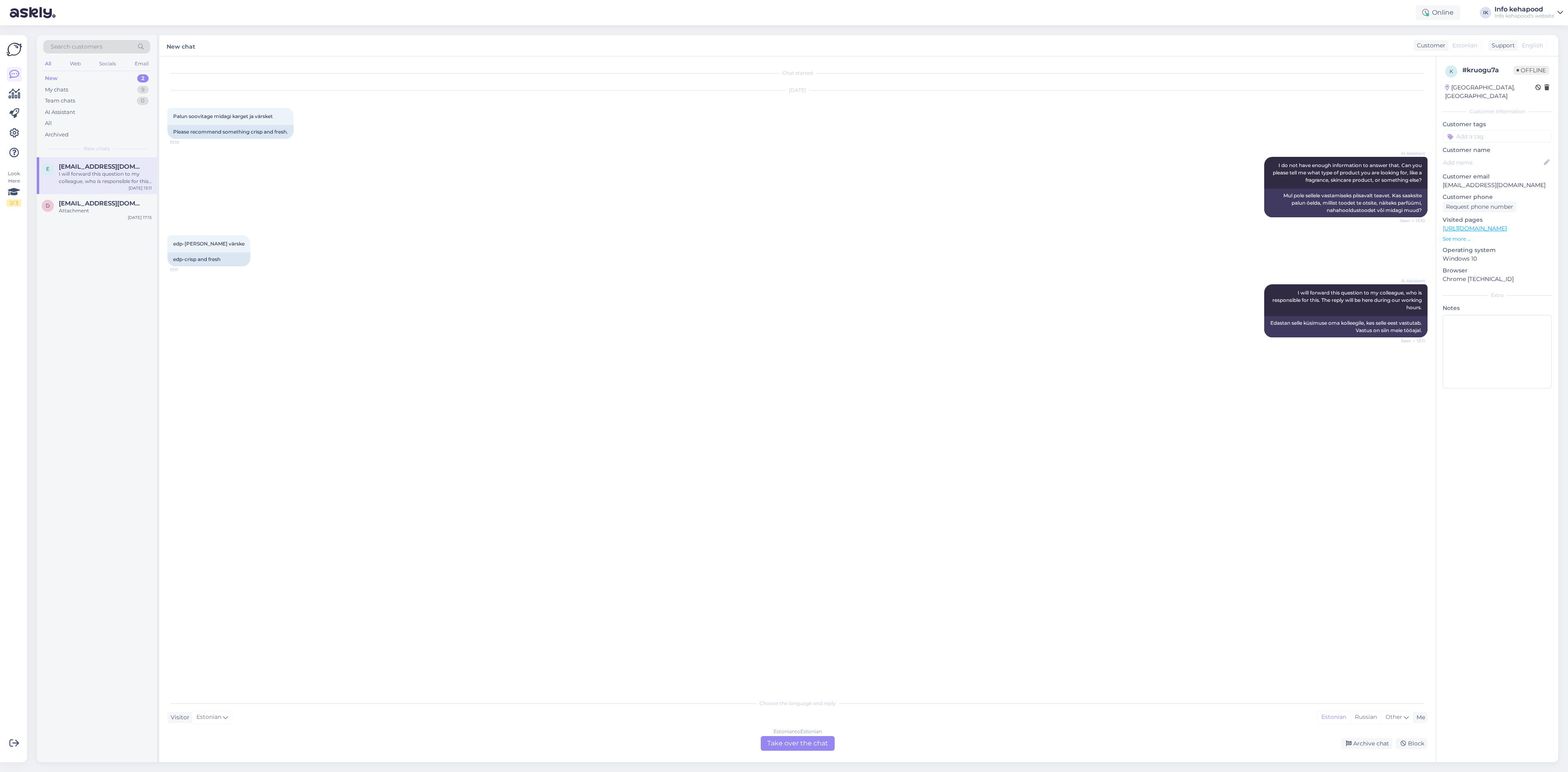
click at [811, 731] on div "Estonian to Estonian" at bounding box center [798, 731] width 49 height 7
click at [796, 727] on textarea at bounding box center [798, 734] width 1260 height 17
paste textarea "Versace Bright Crystal Absolu EDP Hugo Boss Boss Woman EDP Hugo Boss Deep Red E…"
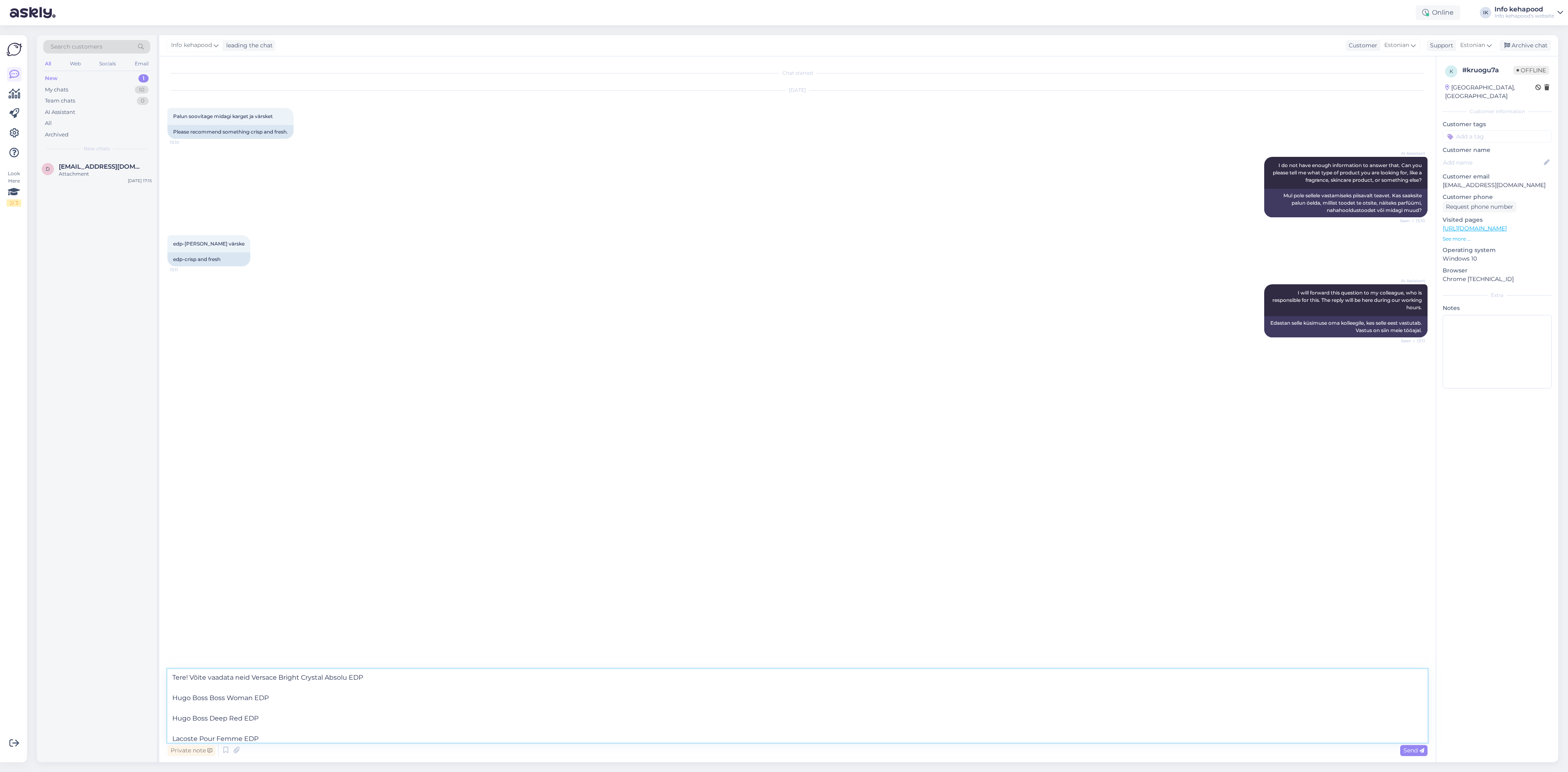
click at [247, 676] on textarea "Tere! Võite vaadata neid Versace Bright Crystal Absolu EDP Hugo Boss Boss Woman…" at bounding box center [798, 705] width 1260 height 74
click at [252, 677] on textarea "Tere! Võite vaadata neid Versace Bright Crystal Absolu EDP Hugo Boss Boss Woman…" at bounding box center [798, 705] width 1260 height 74
type textarea "Tere! Võite vaadata neid:Versace Bright Crystal Absolu EDP Hugo Boss Boss Woman…"
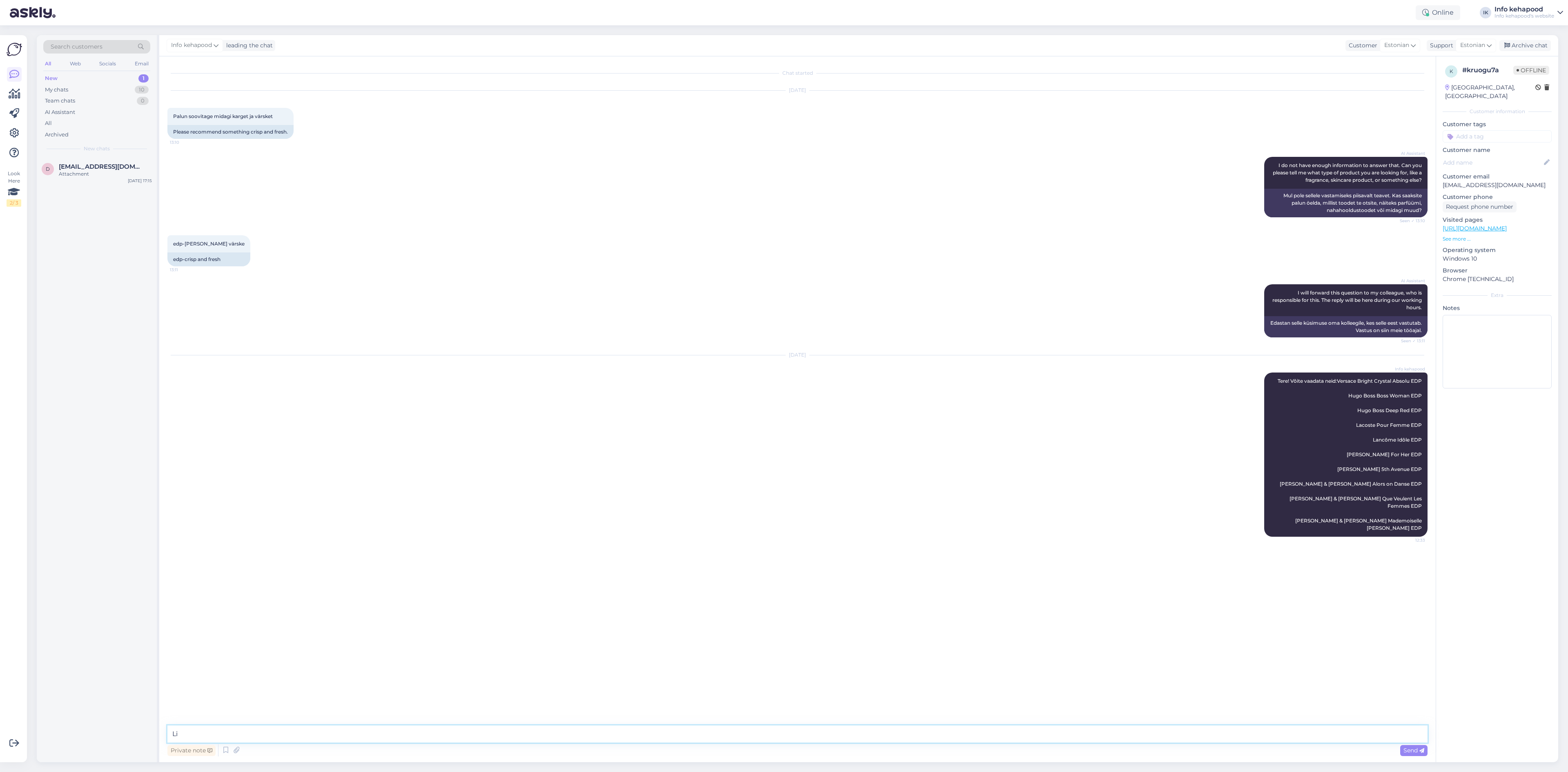
type textarea "L"
click at [107, 168] on span "[EMAIL_ADDRESS][DOMAIN_NAME]" at bounding box center [101, 166] width 85 height 7
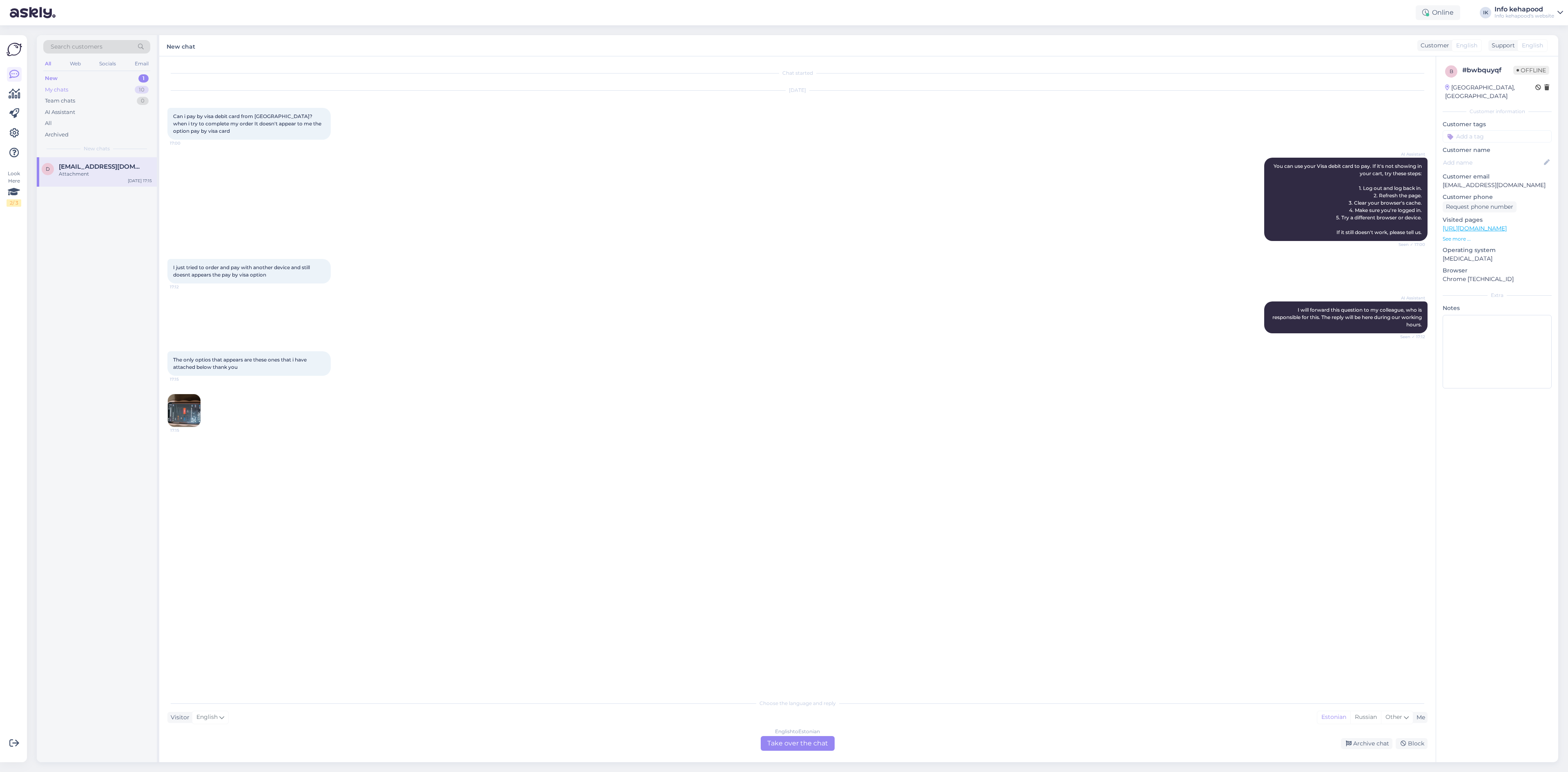
click at [76, 89] on div "My chats 10" at bounding box center [96, 89] width 107 height 12
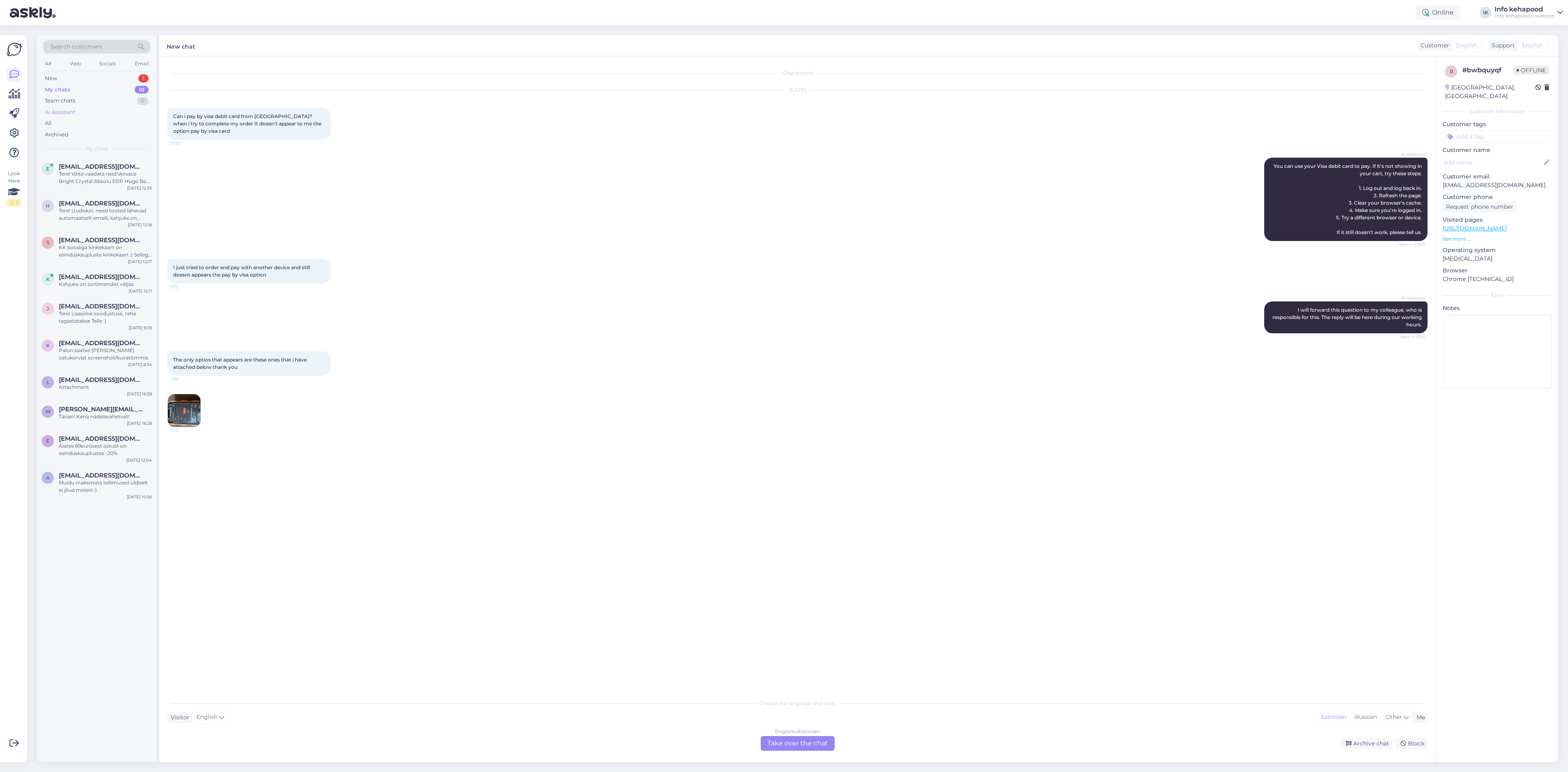
click at [67, 115] on div "AI Assistant" at bounding box center [60, 112] width 31 height 8
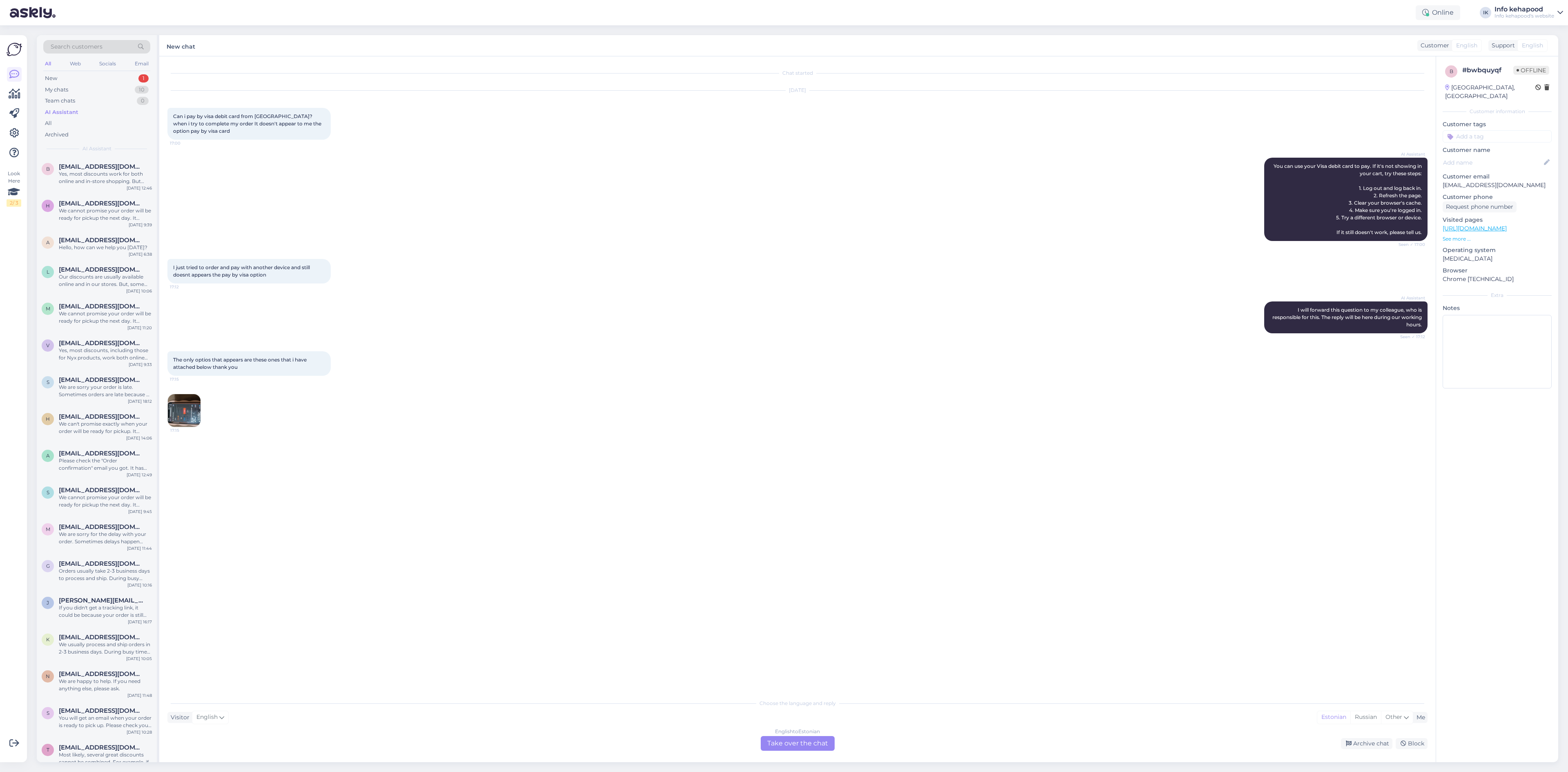
click at [77, 48] on span "Search customers" at bounding box center [77, 46] width 52 height 9
type input "keiu"
click button "Search" at bounding box center [249, 167] width 30 height 10
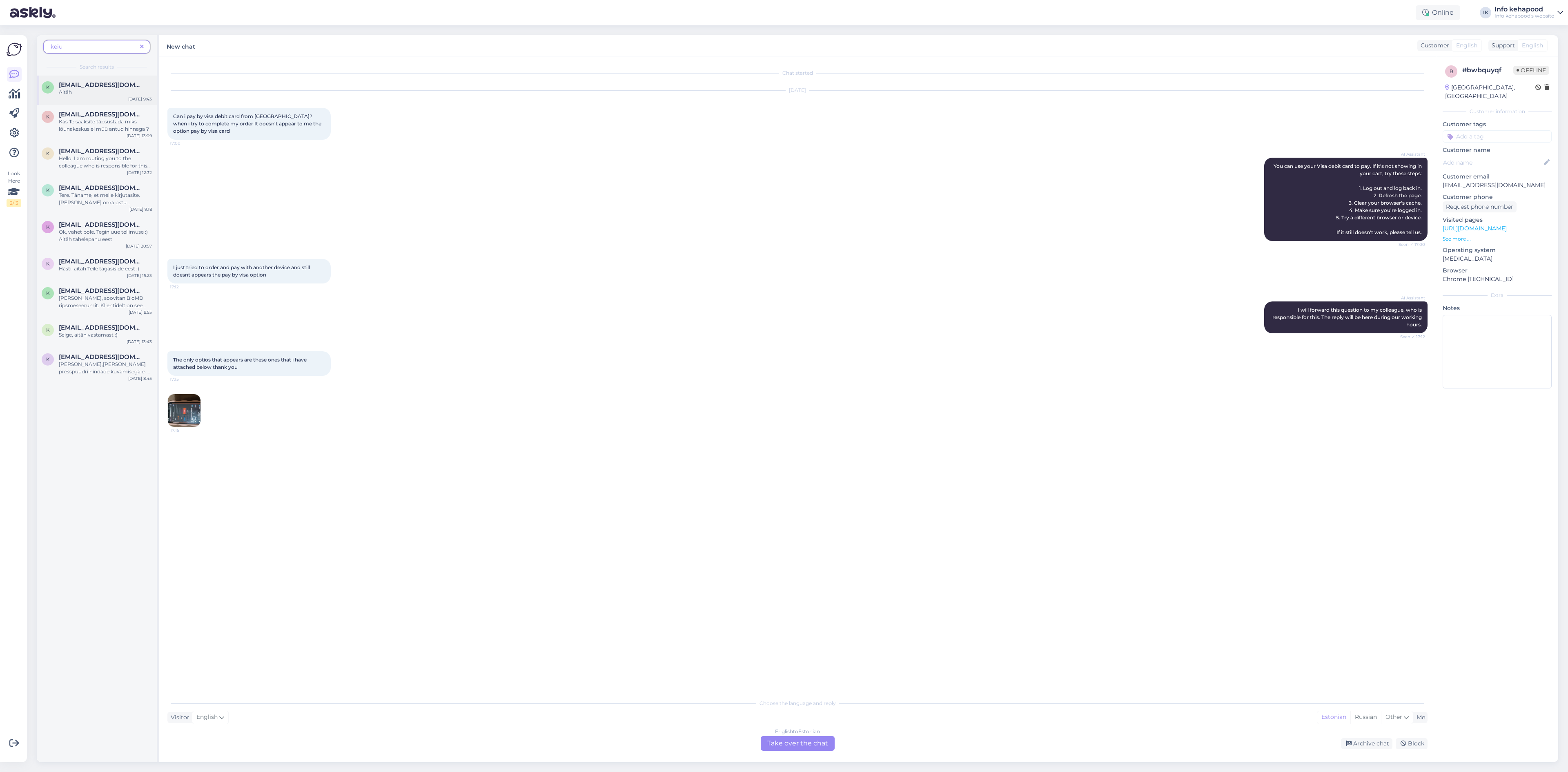
click at [95, 82] on span "[EMAIL_ADDRESS][DOMAIN_NAME]" at bounding box center [101, 85] width 85 height 7
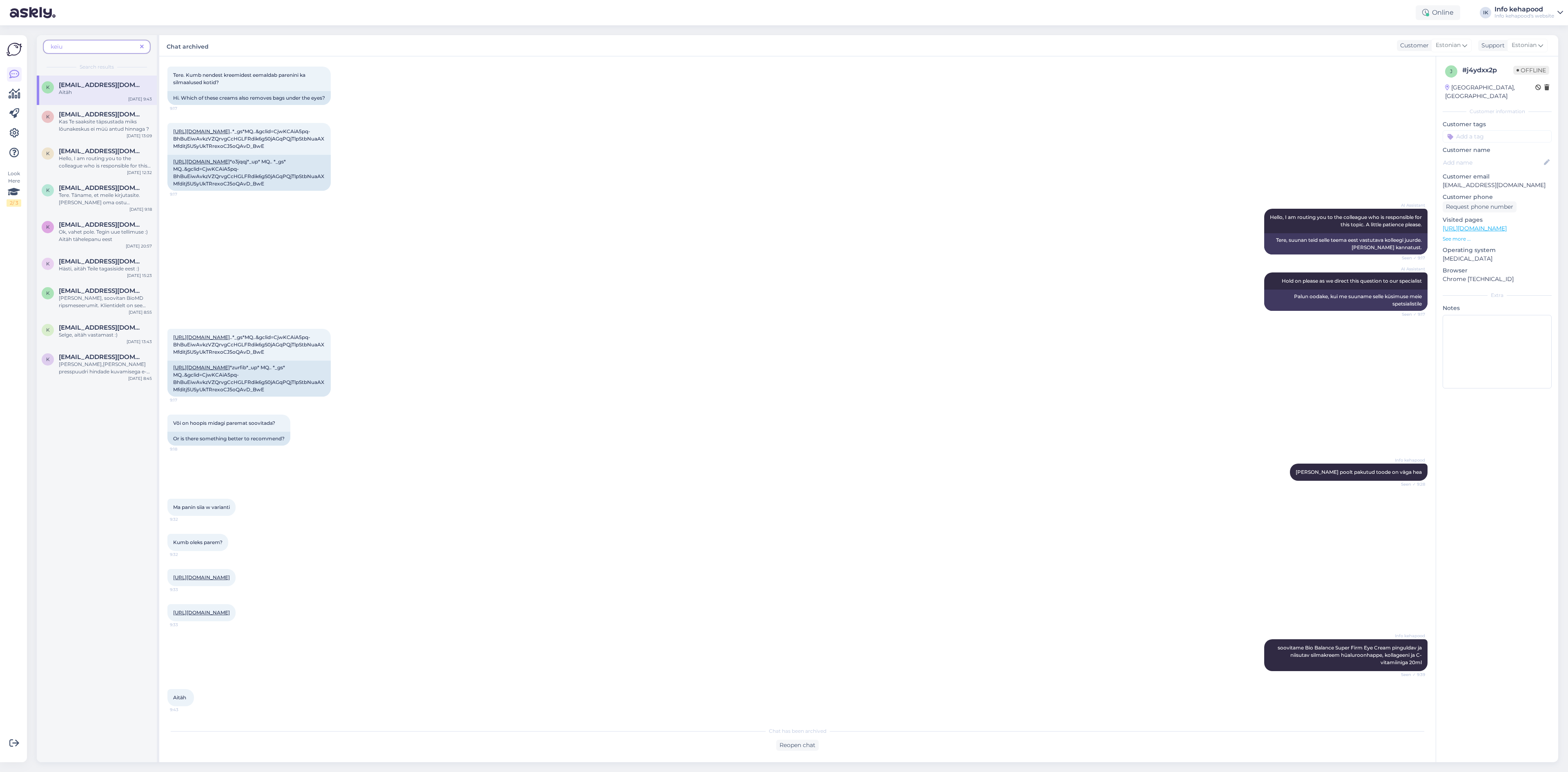
scroll to position [107, 0]
click at [122, 377] on div "k [EMAIL_ADDRESS][DOMAIN_NAME] [PERSON_NAME],[PERSON_NAME] presspuudri hindade …" at bounding box center [96, 365] width 120 height 37
